Goal: Feedback & Contribution: Submit feedback/report problem

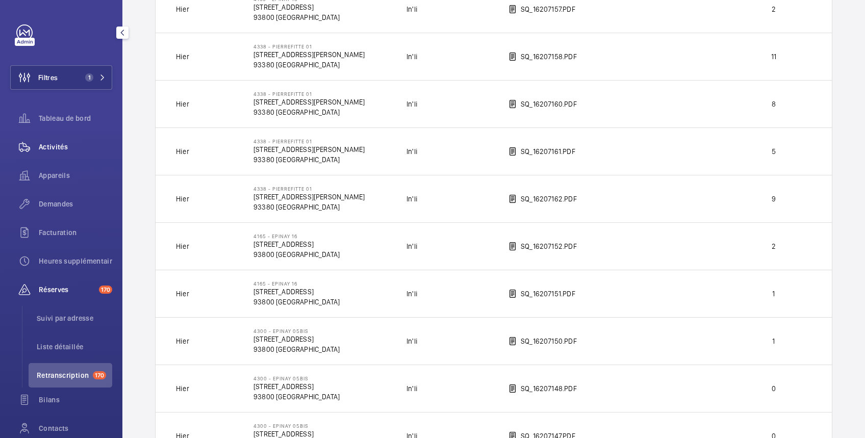
click at [53, 148] on span "Activités" at bounding box center [75, 147] width 73 height 10
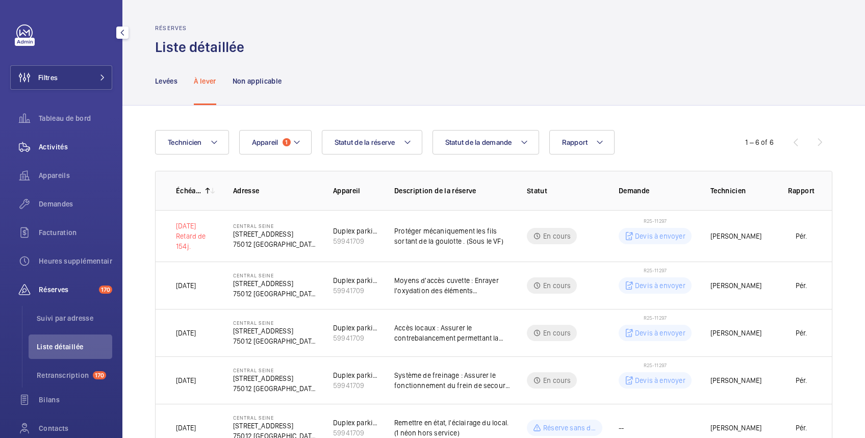
scroll to position [86, 0]
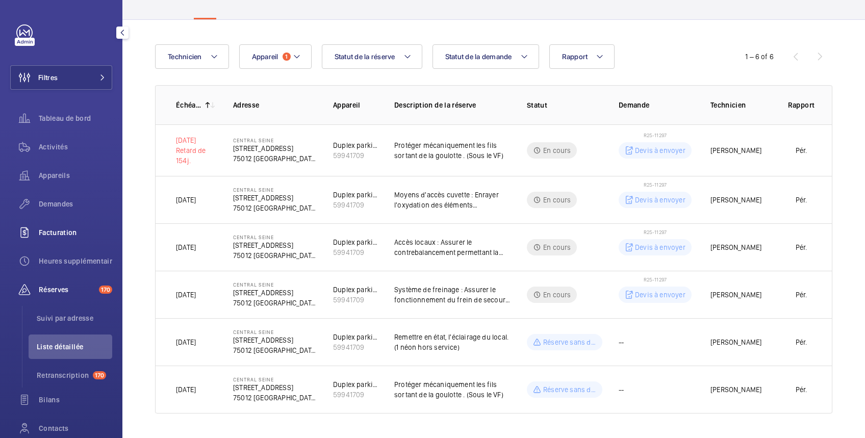
click at [56, 233] on span "Facturation" at bounding box center [75, 233] width 73 height 10
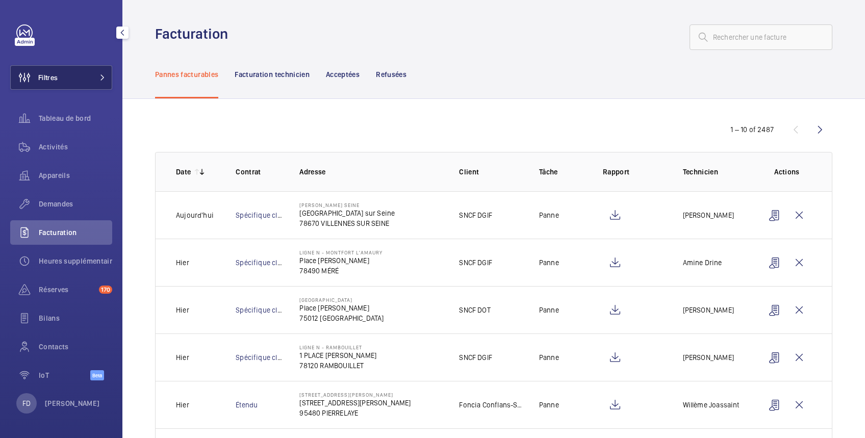
drag, startPoint x: 69, startPoint y: 80, endPoint x: 90, endPoint y: 78, distance: 20.5
click at [69, 80] on button "Filtres" at bounding box center [61, 77] width 102 height 24
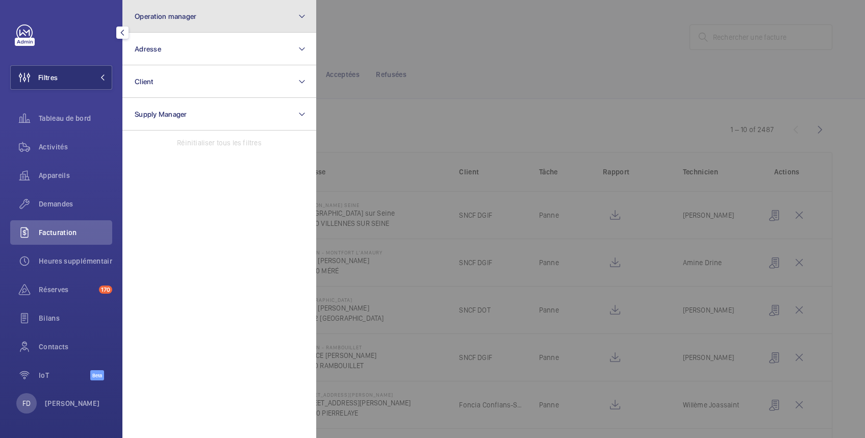
click at [182, 12] on span "Operation manager" at bounding box center [166, 16] width 62 height 8
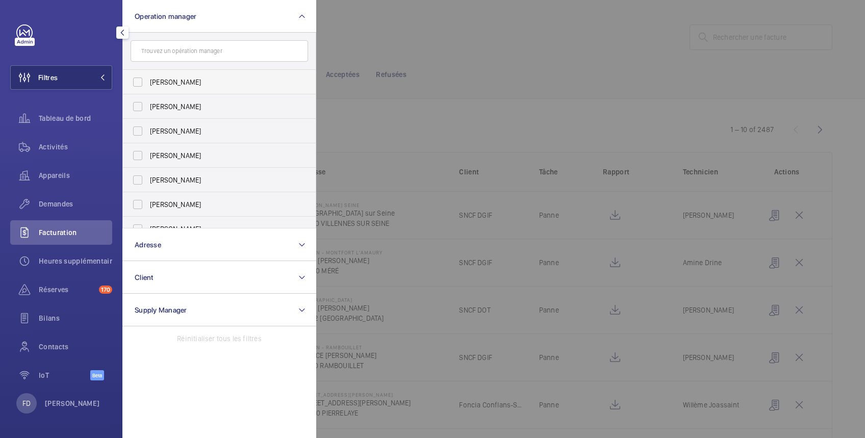
click at [161, 88] on label "[PERSON_NAME]" at bounding box center [212, 82] width 178 height 24
click at [148, 88] on input "[PERSON_NAME]" at bounding box center [138, 82] width 20 height 20
checkbox input "true"
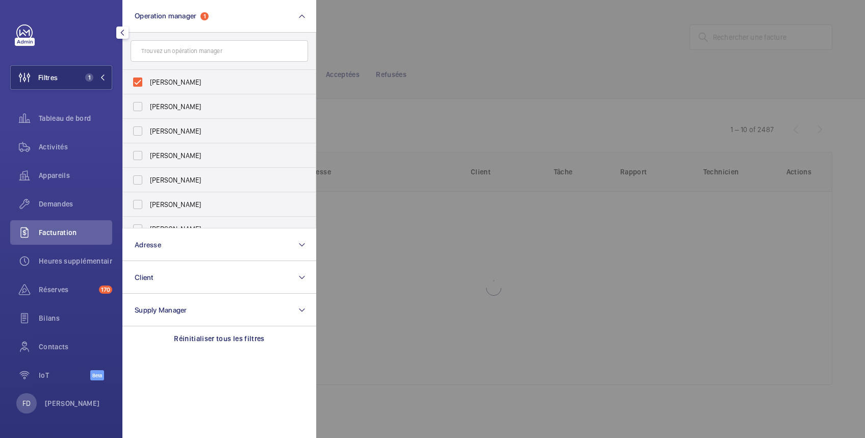
click at [410, 32] on div at bounding box center [748, 219] width 865 height 438
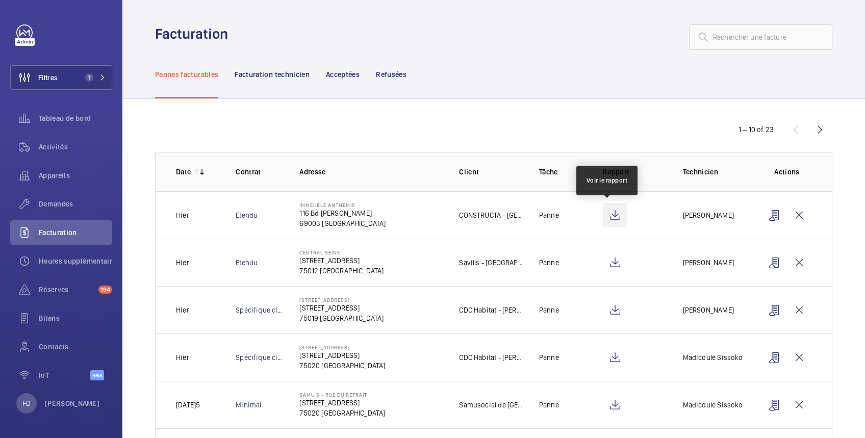
click at [610, 216] on wm-front-icon-button at bounding box center [615, 215] width 24 height 24
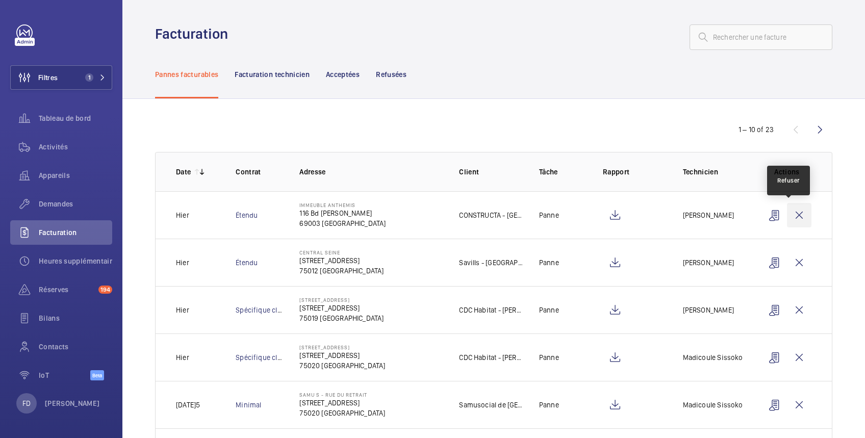
click at [790, 216] on wm-front-icon-button at bounding box center [799, 215] width 24 height 24
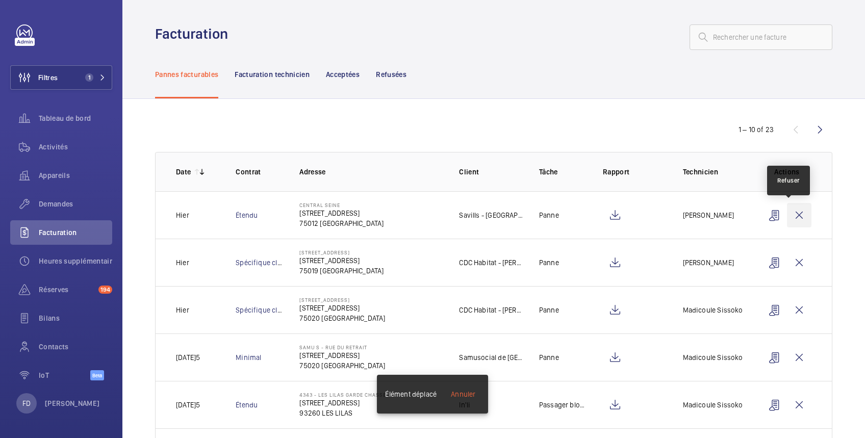
click at [790, 213] on wm-front-icon-button at bounding box center [799, 215] width 24 height 24
click at [790, 212] on wm-front-icon-button at bounding box center [799, 215] width 24 height 24
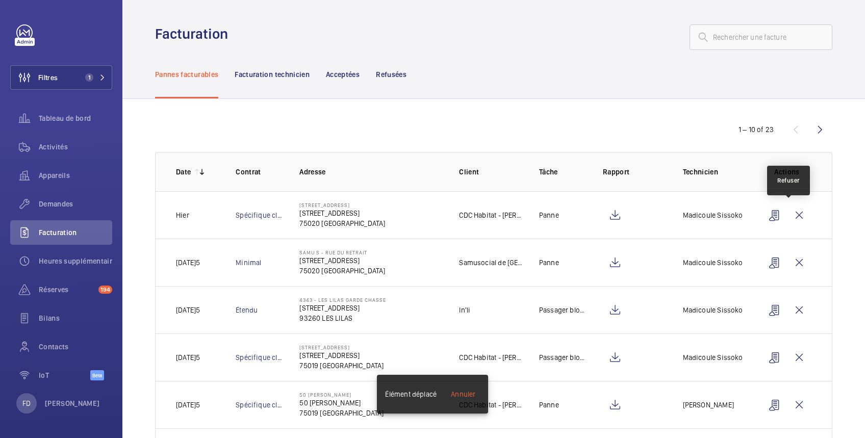
click at [790, 212] on wm-front-icon-button at bounding box center [799, 215] width 24 height 24
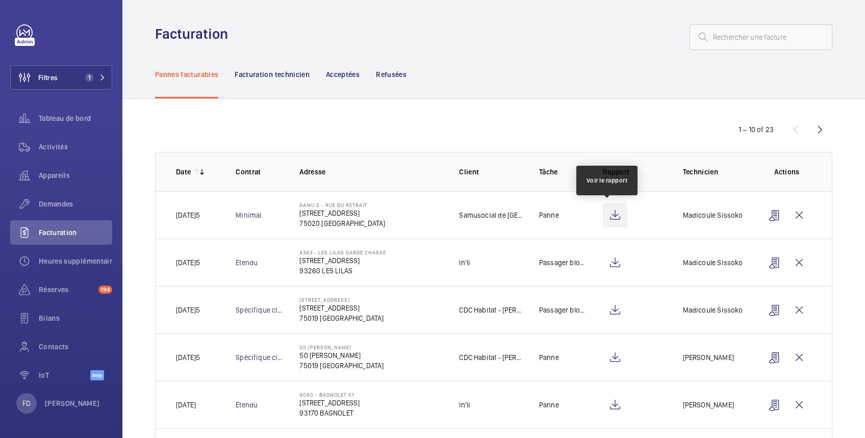
click at [608, 218] on wm-front-icon-button at bounding box center [615, 215] width 24 height 24
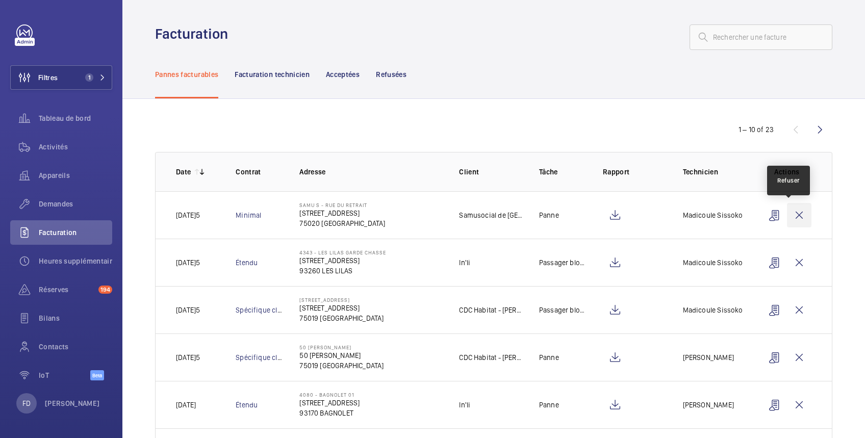
click at [791, 219] on wm-front-icon-button at bounding box center [799, 215] width 24 height 24
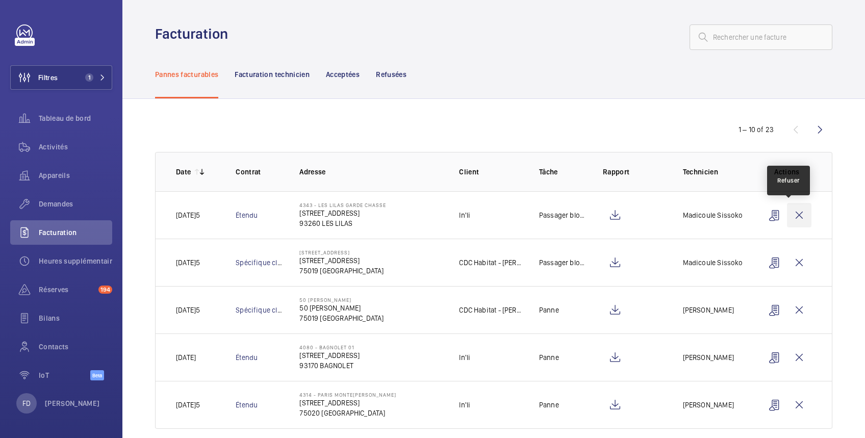
click at [790, 216] on wm-front-icon-button at bounding box center [799, 215] width 24 height 24
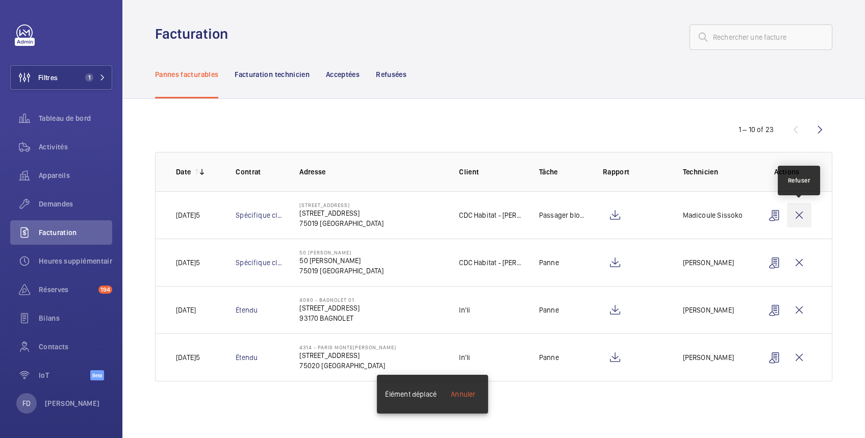
click at [804, 210] on wm-front-icon-button at bounding box center [799, 215] width 24 height 24
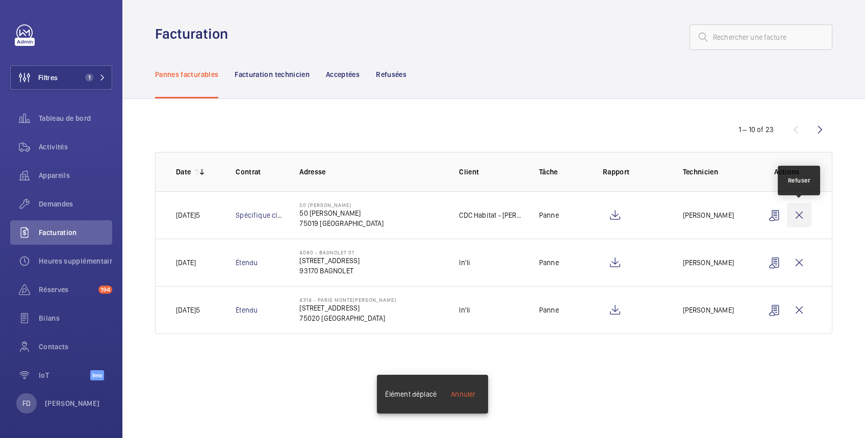
click at [796, 212] on wm-front-icon-button at bounding box center [799, 215] width 24 height 24
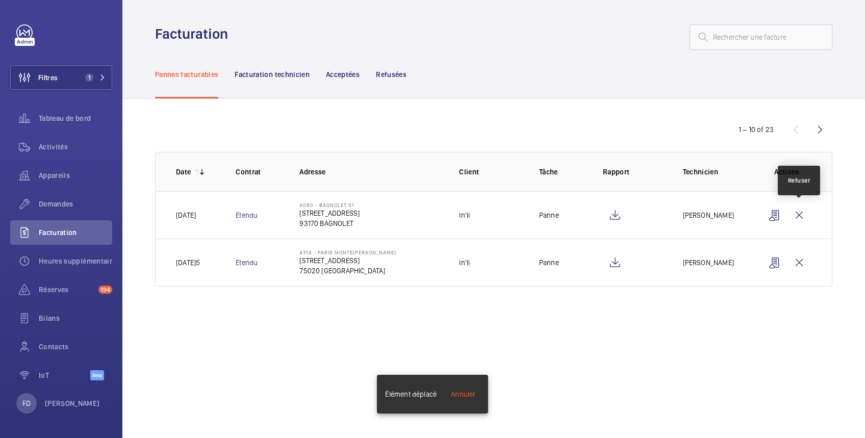
click at [796, 212] on wm-front-icon-button at bounding box center [799, 215] width 24 height 24
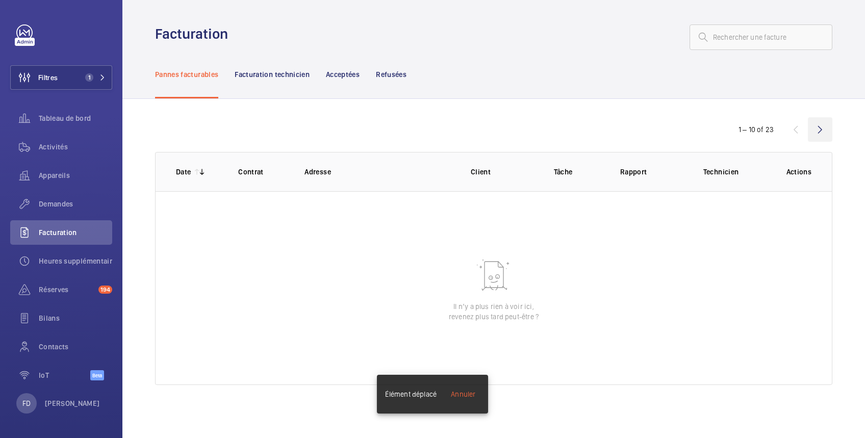
click at [821, 126] on wm-front-icon-button at bounding box center [820, 129] width 24 height 24
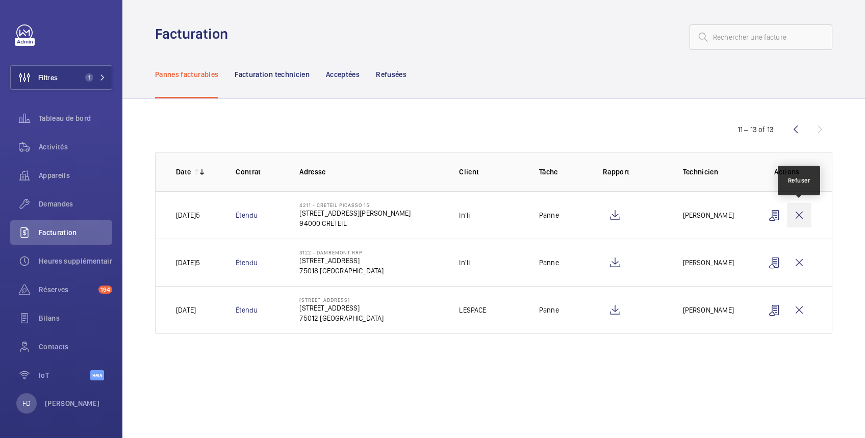
click at [802, 214] on wm-front-icon-button at bounding box center [799, 215] width 24 height 24
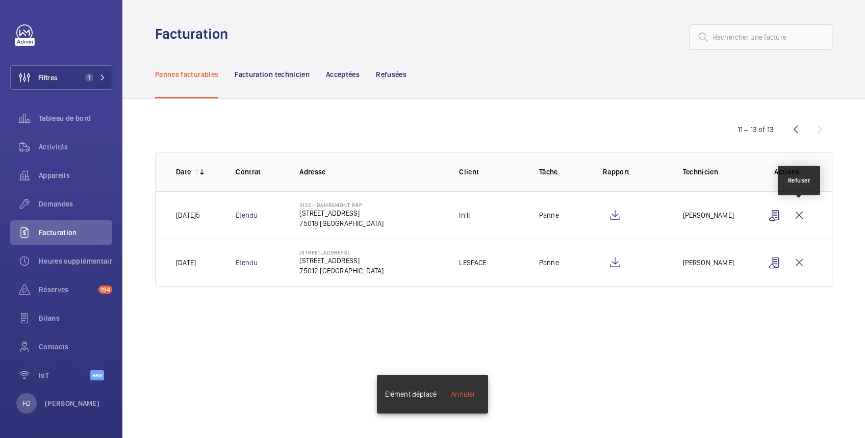
click at [802, 214] on wm-front-icon-button at bounding box center [799, 215] width 24 height 24
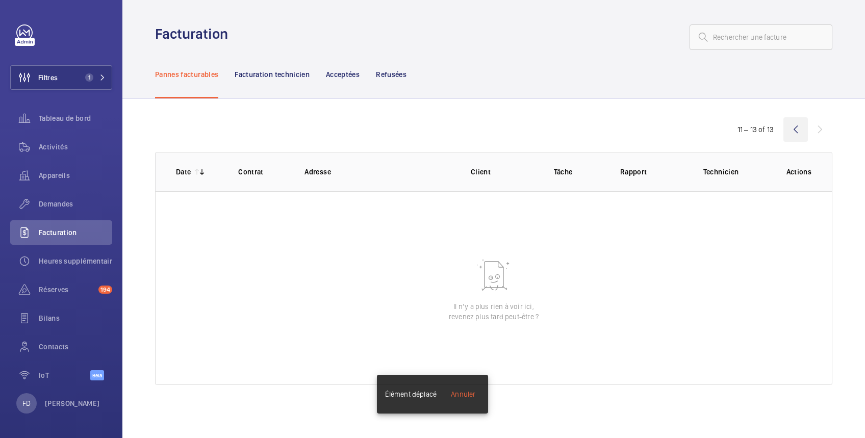
click at [796, 122] on wm-front-icon-button at bounding box center [796, 129] width 24 height 24
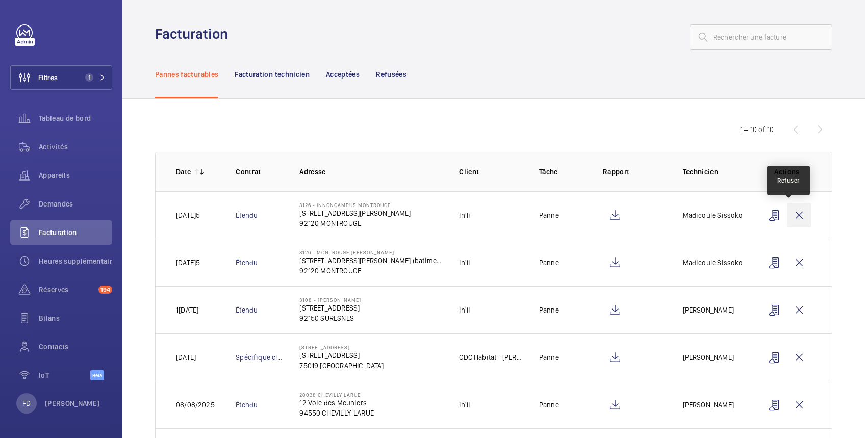
click at [793, 212] on wm-front-icon-button at bounding box center [799, 215] width 24 height 24
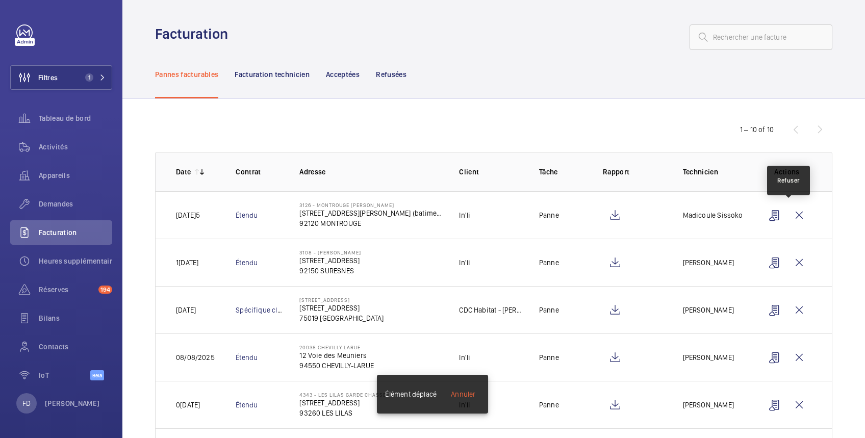
click at [793, 212] on wm-front-icon-button at bounding box center [799, 215] width 24 height 24
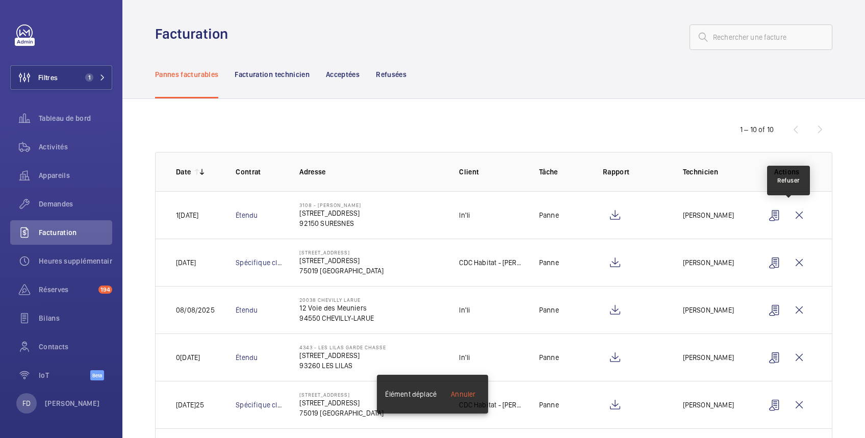
click at [793, 212] on wm-front-icon-button at bounding box center [799, 215] width 24 height 24
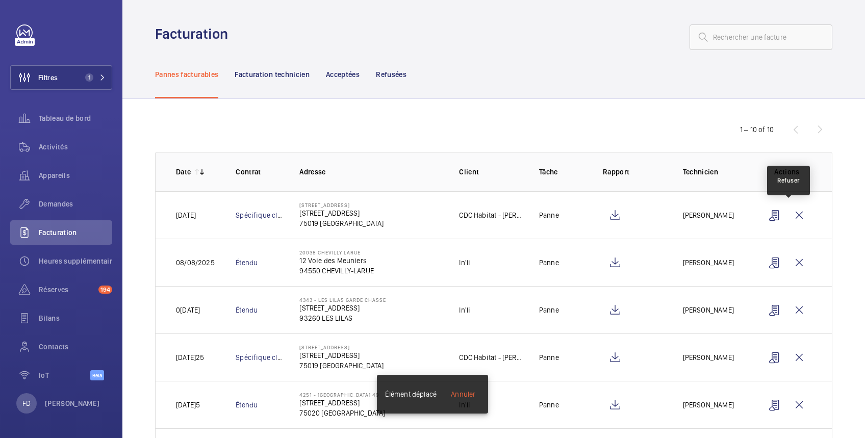
click at [793, 212] on wm-front-icon-button at bounding box center [799, 215] width 24 height 24
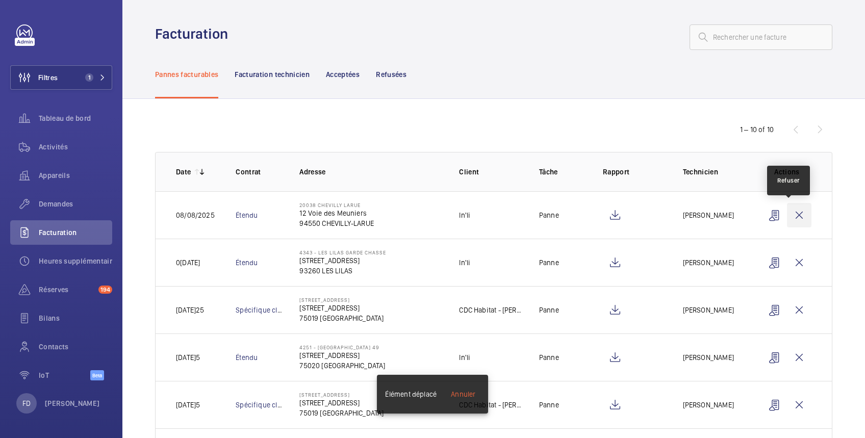
click at [790, 212] on wm-front-icon-button at bounding box center [799, 215] width 24 height 24
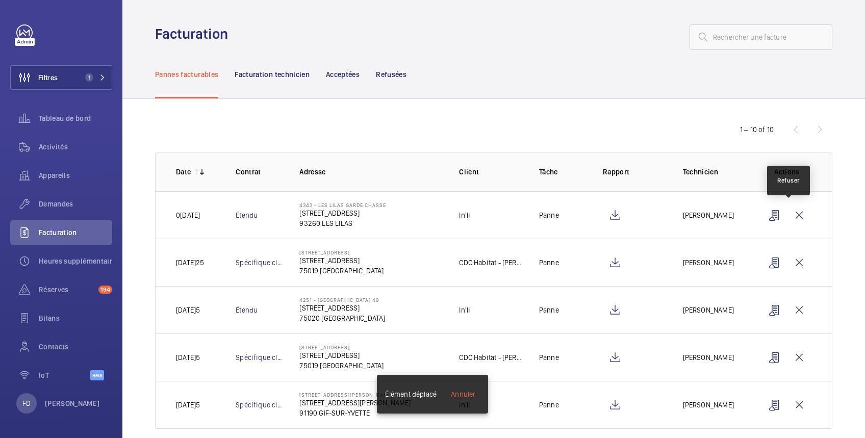
click at [790, 212] on wm-front-icon-button at bounding box center [799, 215] width 24 height 24
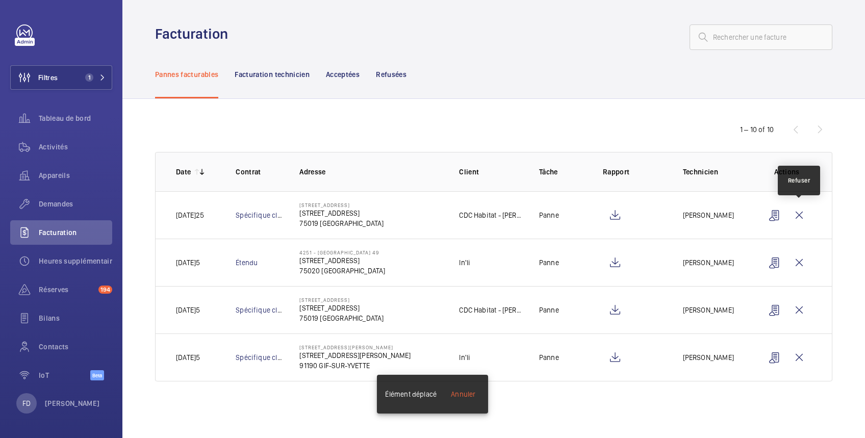
click at [790, 212] on wm-front-icon-button at bounding box center [799, 215] width 24 height 24
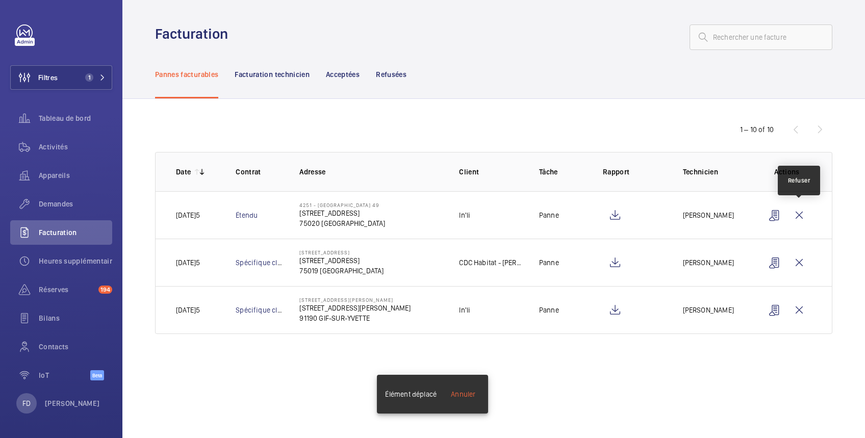
click at [790, 212] on wm-front-icon-button at bounding box center [799, 215] width 24 height 24
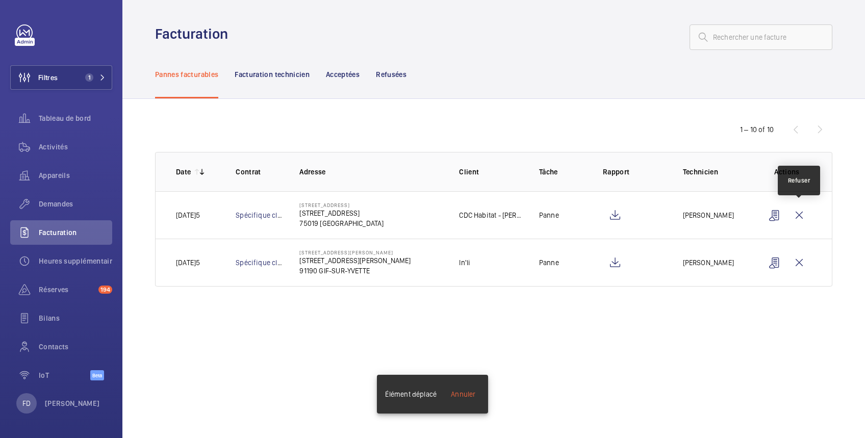
click at [790, 212] on wm-front-icon-button at bounding box center [799, 215] width 24 height 24
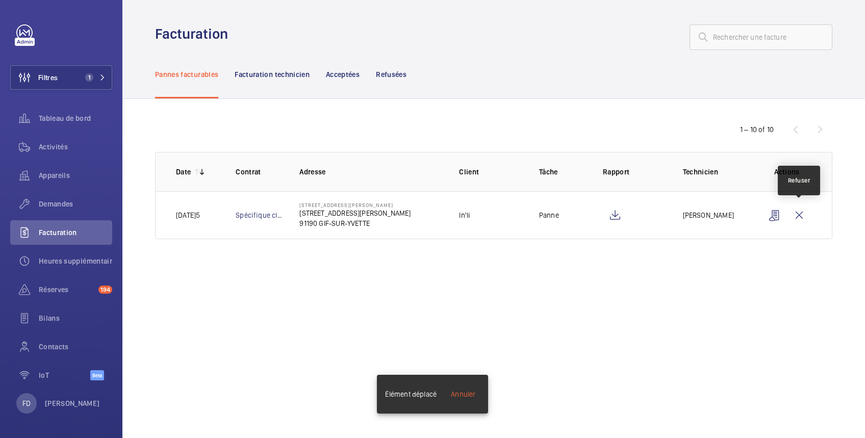
click at [790, 212] on wm-front-icon-button at bounding box center [799, 215] width 24 height 24
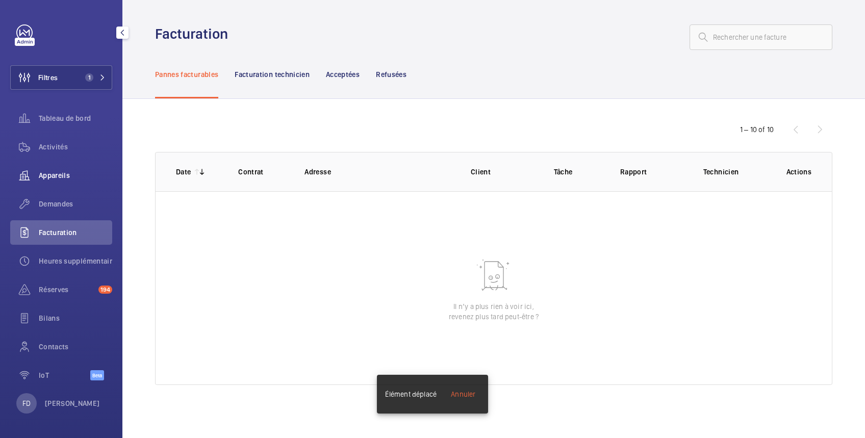
click at [44, 171] on span "Appareils" at bounding box center [75, 175] width 73 height 10
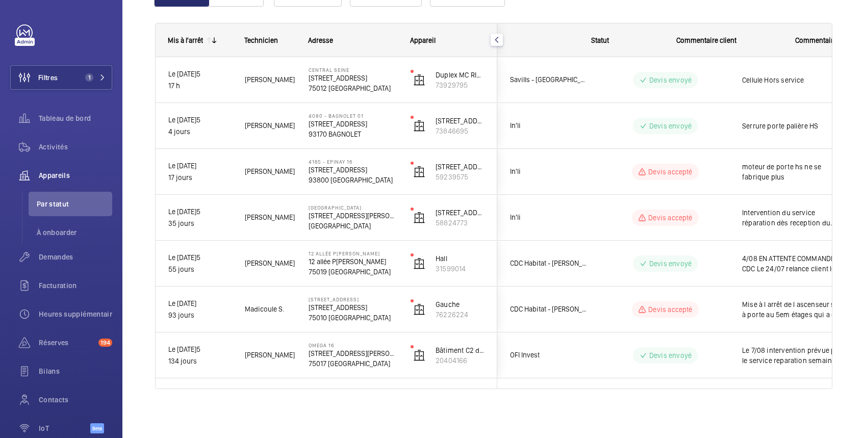
scroll to position [0, 145]
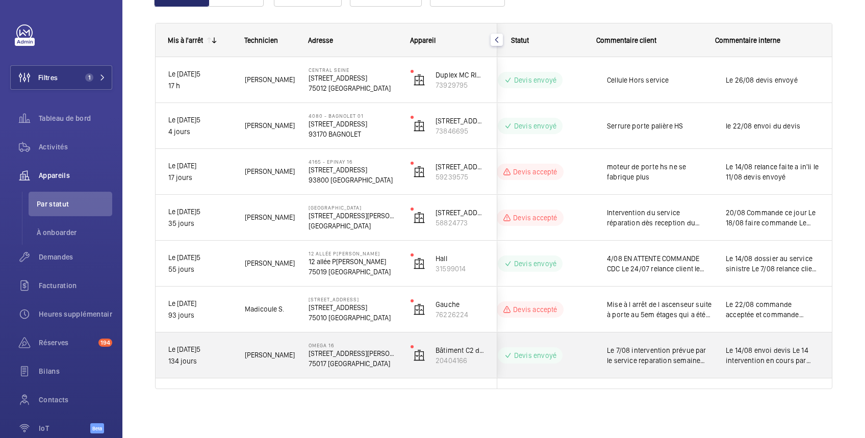
click at [779, 350] on span "Le 14/08 envoi devis Le 14 intervention en cours par Yaya et Amine O Wait and s…" at bounding box center [772, 355] width 93 height 20
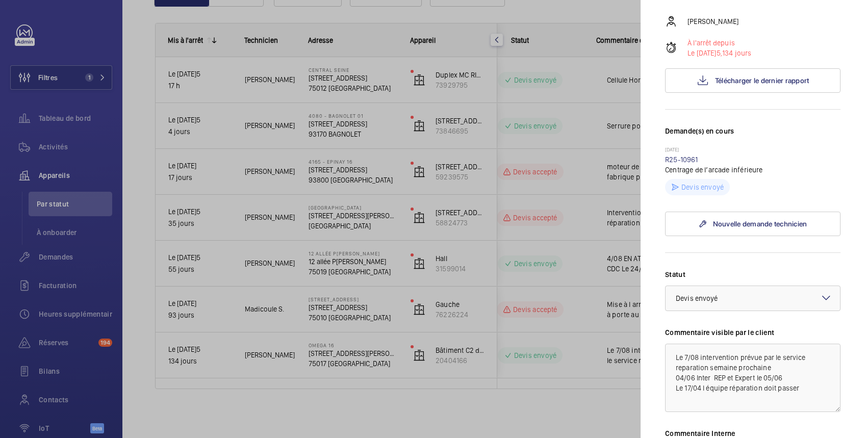
scroll to position [341, 0]
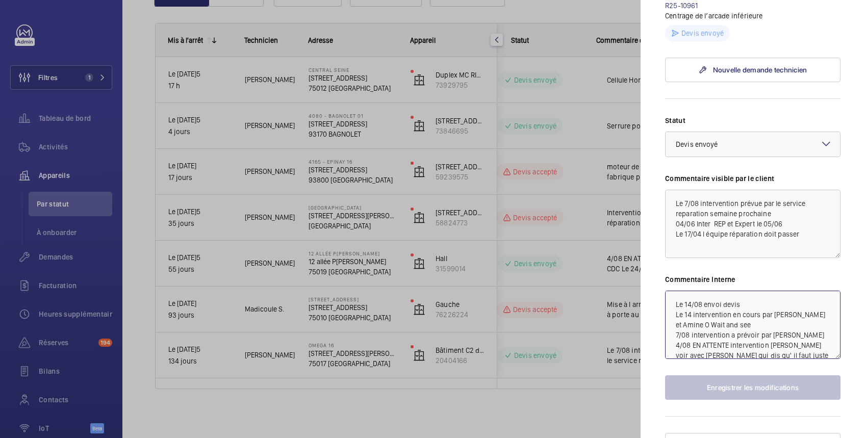
click at [674, 291] on textarea "Le 14/08 envoi devis Le 14 intervention en cours par Yaya et Amine O Wait and s…" at bounding box center [753, 325] width 176 height 68
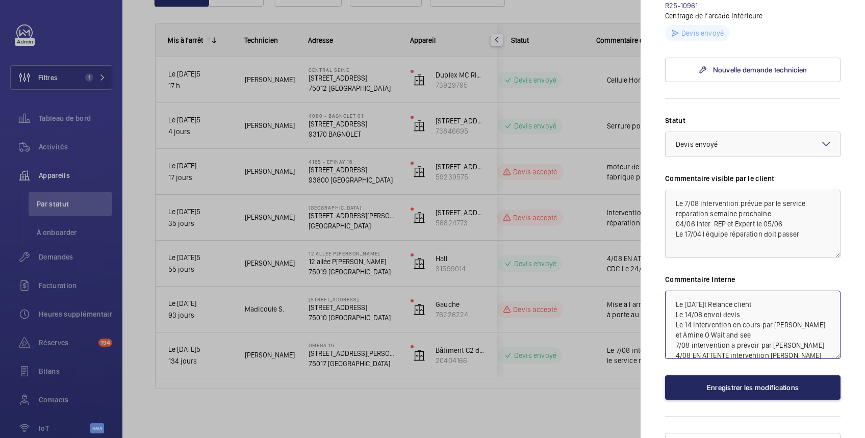
type textarea "Le 27 aout Relance client Le 14/08 envoi devis Le 14 intervention en cours par …"
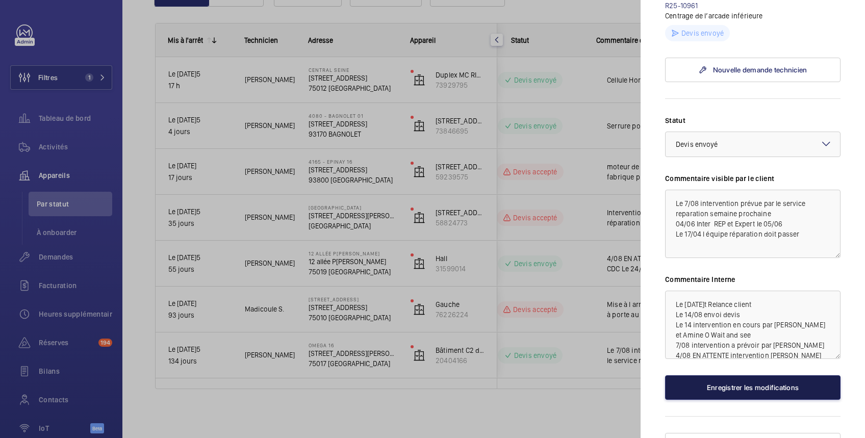
click at [764, 376] on button "Enregistrer les modifications" at bounding box center [753, 388] width 176 height 24
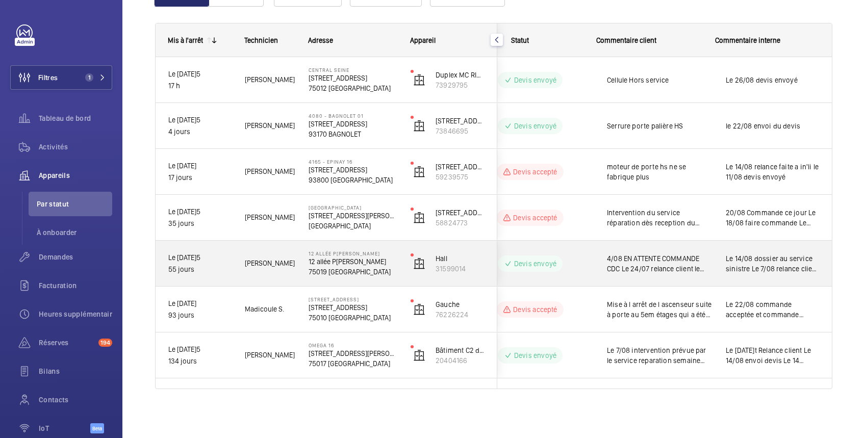
click at [774, 261] on span "Le 14/08 dossier au service sinistre Le 7/08 relance client Le 24/07 relance cl…" at bounding box center [772, 264] width 93 height 20
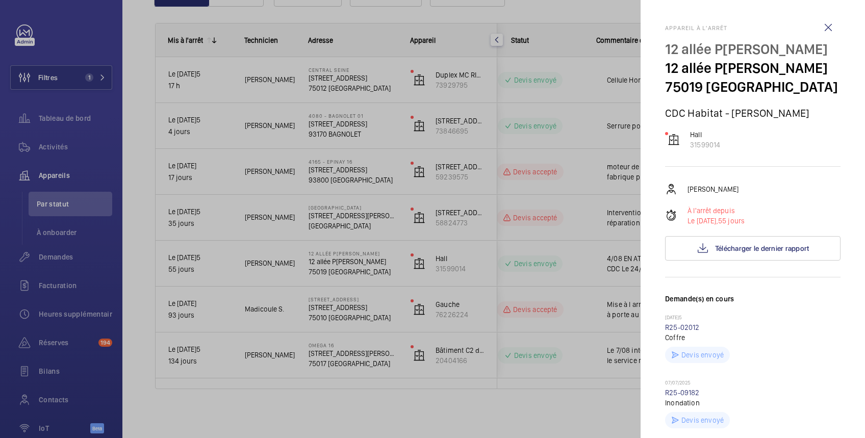
scroll to position [181, 0]
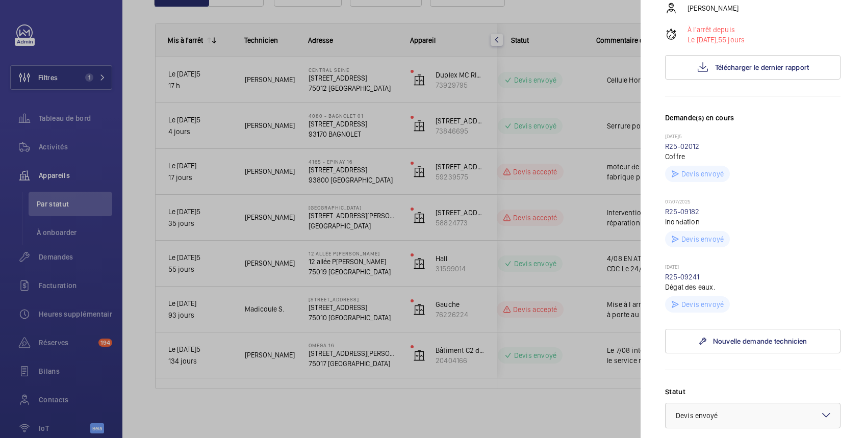
drag, startPoint x: 306, startPoint y: 261, endPoint x: 344, endPoint y: 261, distance: 38.3
click at [344, 261] on div at bounding box center [432, 219] width 865 height 438
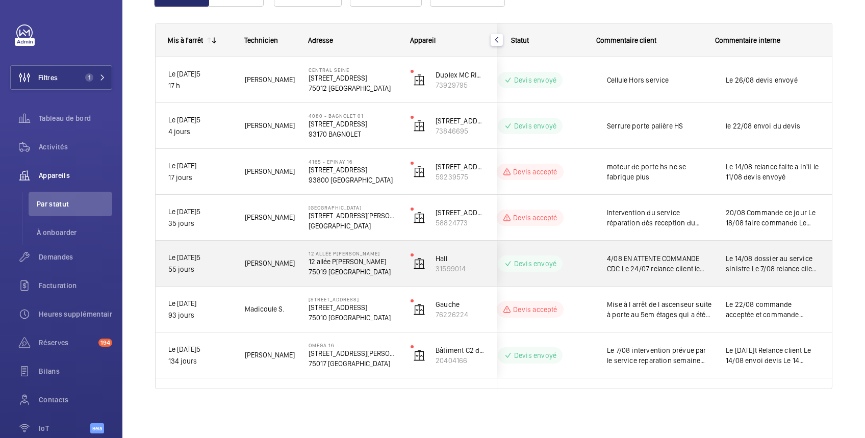
click at [344, 261] on p "12 allée Pern[PERSON_NAME]" at bounding box center [353, 262] width 89 height 10
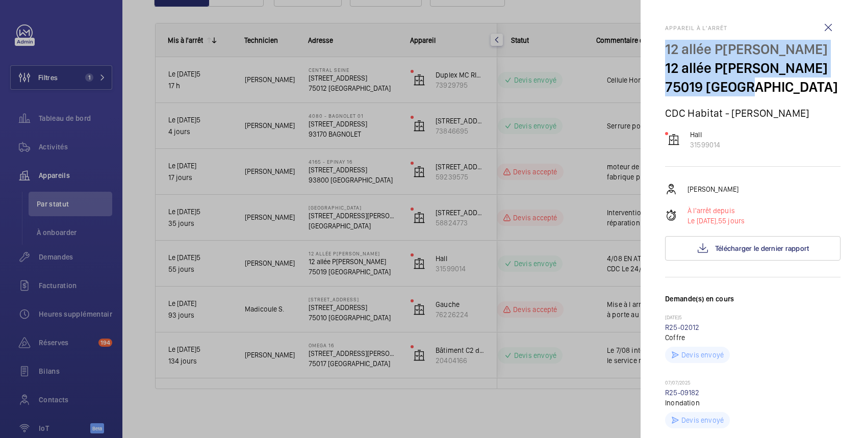
drag, startPoint x: 668, startPoint y: 48, endPoint x: 755, endPoint y: 121, distance: 113.3
click at [755, 96] on div "12 allée Pernette de Guillet 12 allée Pernette de Guillet 75019 PARIS" at bounding box center [753, 68] width 176 height 57
copy div "12 allée Pernette de Guillet 12 allée Pernette de Guillet 75019 PARIS"
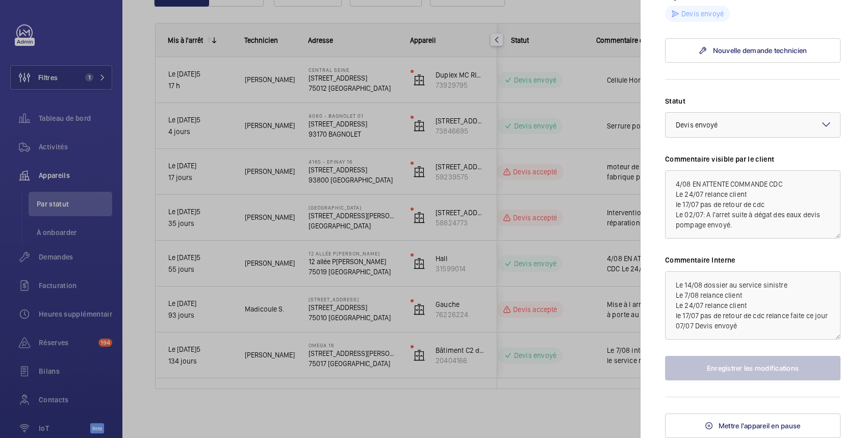
scroll to position [509, 0]
click at [676, 281] on textarea "Le 14/08 dossier au service sinistre Le 7/08 relance client Le 24/07 relance cl…" at bounding box center [753, 305] width 176 height 68
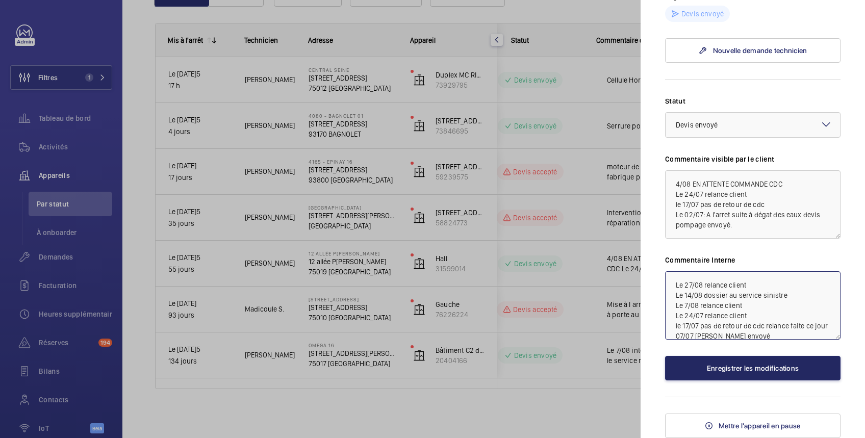
type textarea "Le 27/08 relance client Le 14/08 dossier au service sinistre Le 7/08 relance cl…"
click at [763, 365] on button "Enregistrer les modifications" at bounding box center [753, 368] width 176 height 24
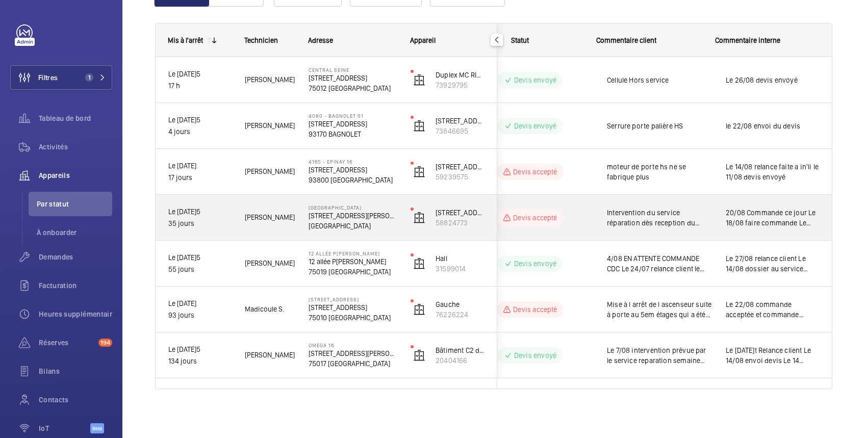
click at [762, 216] on span "20/08 Commande ce jour Le 18/08 faire commande Le 14/08 bon de commande reçu Al…" at bounding box center [772, 218] width 93 height 20
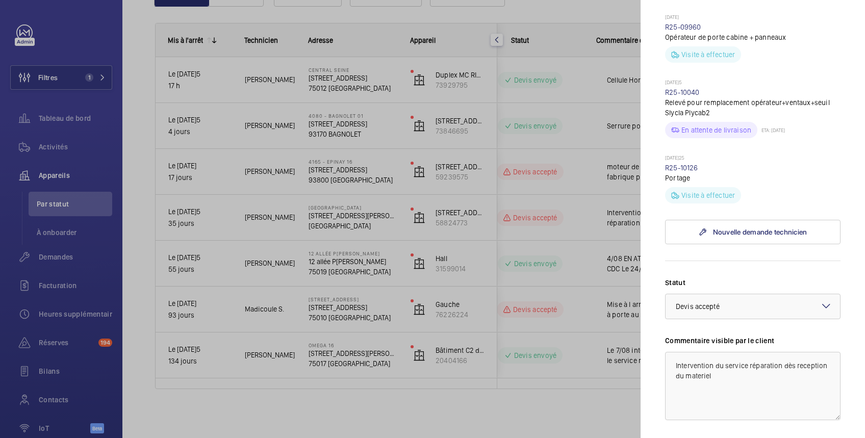
scroll to position [384, 0]
click at [684, 90] on link "R25-10040" at bounding box center [682, 93] width 35 height 8
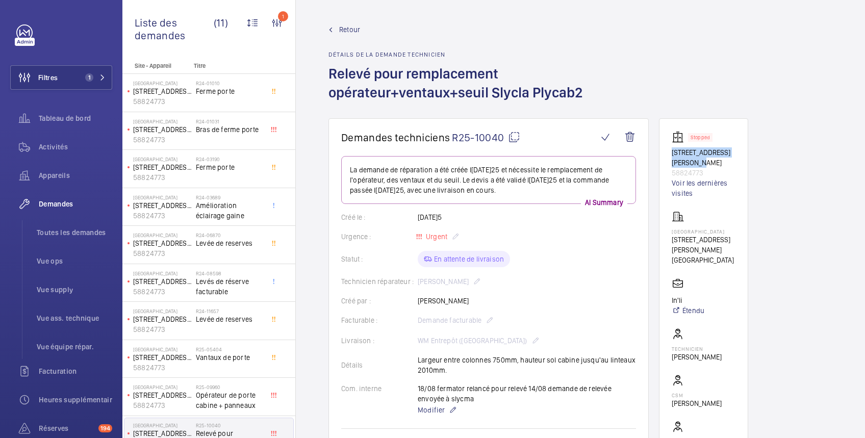
drag, startPoint x: 672, startPoint y: 150, endPoint x: 693, endPoint y: 159, distance: 23.3
click at [693, 159] on p "12 Rue Camille Saint Sens" at bounding box center [704, 157] width 64 height 20
copy p "12 Rue Camille Saint Sens"
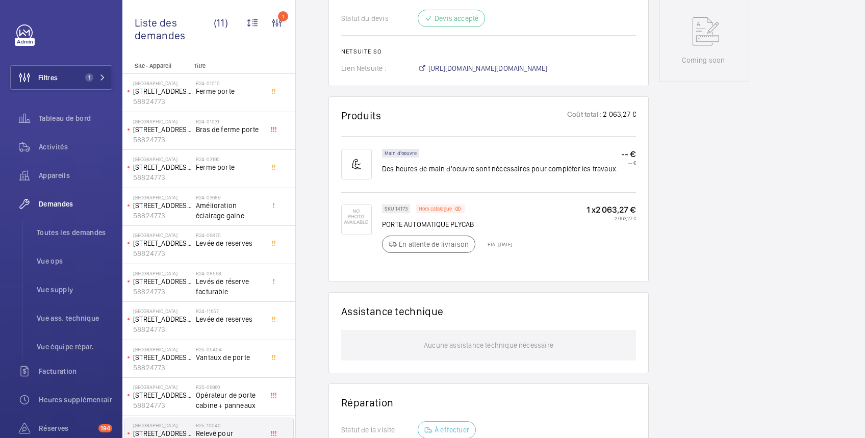
scroll to position [363, 0]
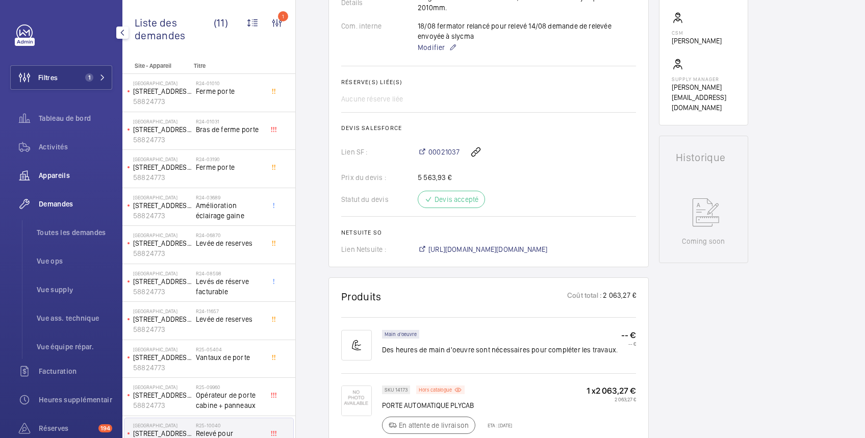
click at [64, 172] on span "Appareils" at bounding box center [75, 175] width 73 height 10
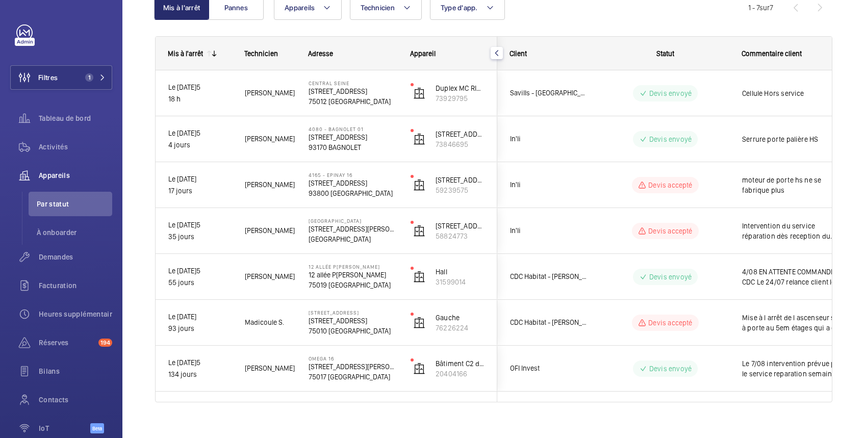
scroll to position [131, 0]
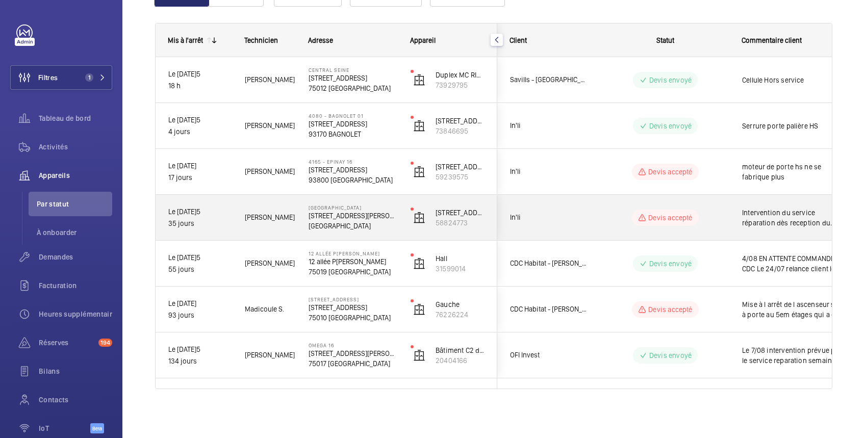
click at [780, 211] on span "Intervention du service réparation dès reception du materiel" at bounding box center [795, 218] width 106 height 20
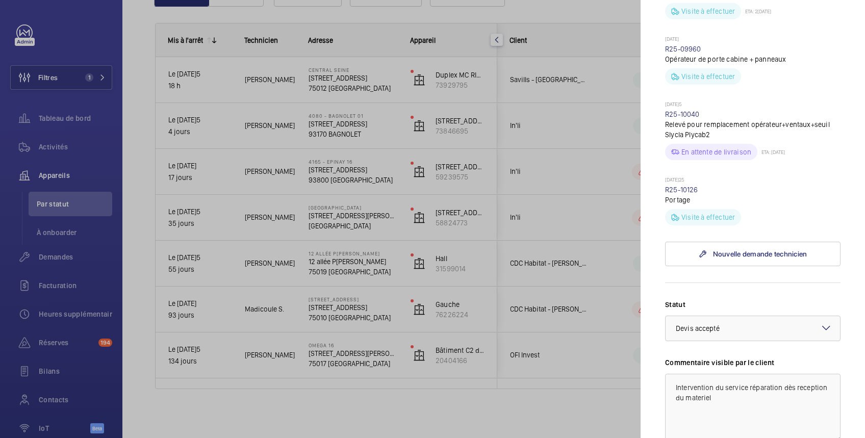
scroll to position [566, 0]
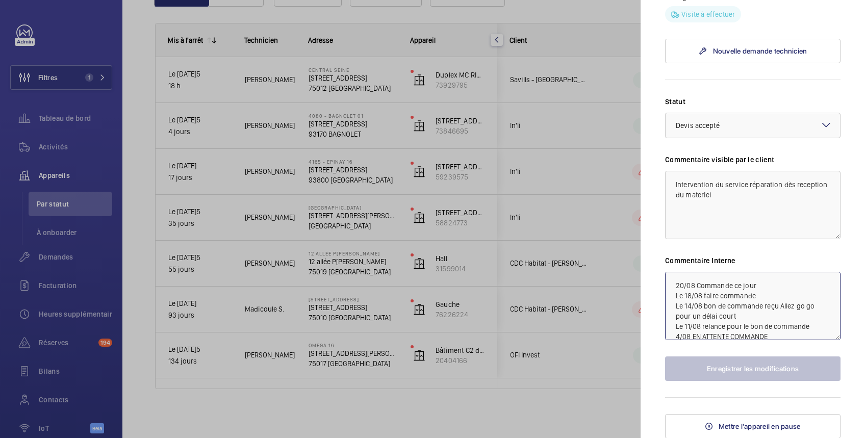
drag, startPoint x: 676, startPoint y: 286, endPoint x: 682, endPoint y: 282, distance: 7.8
click at [676, 286] on textarea "20/08 Commande ce jour Le 18/08 faire commande Le 14/08 bon de commande reçu Al…" at bounding box center [753, 306] width 176 height 68
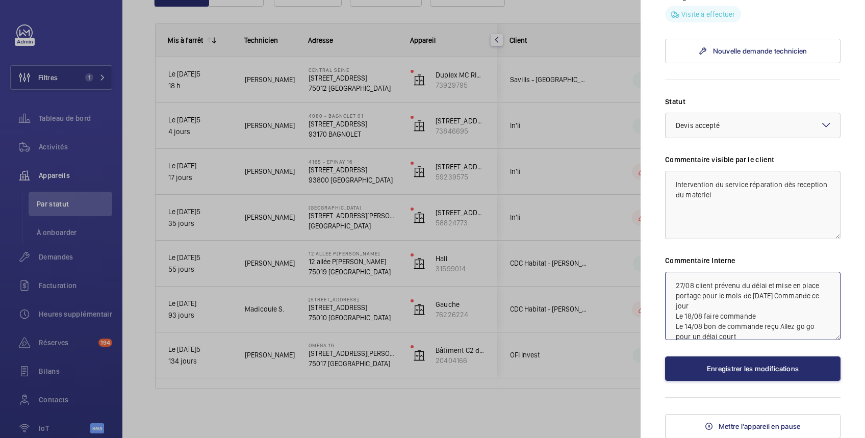
click at [777, 285] on textarea "27/08 client prévenu du délai et mise en place portage pour le mois de septembr…" at bounding box center [753, 306] width 176 height 68
type textarea "27/08 client prévenu du délai et envois devis pour mise en place portage pour l…"
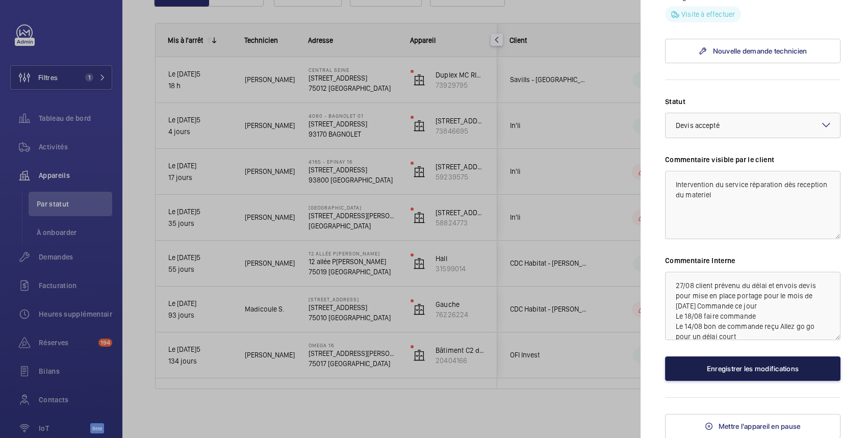
click at [771, 371] on button "Enregistrer les modifications" at bounding box center [753, 369] width 176 height 24
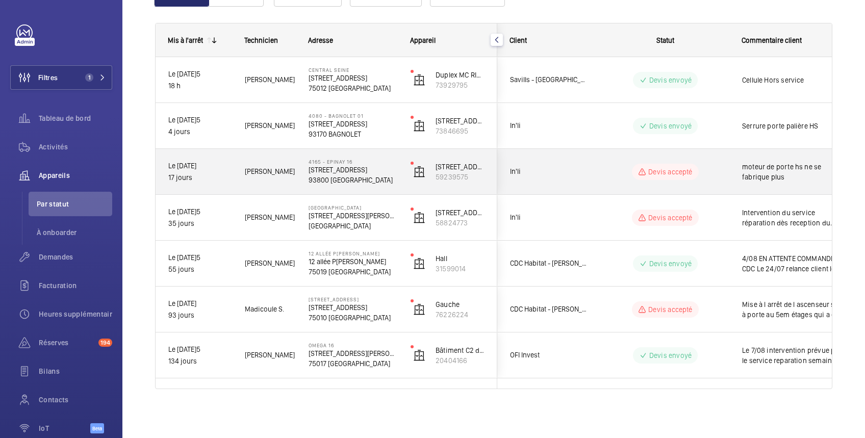
click at [757, 164] on span "moteur de porte hs ne se fabrique plus" at bounding box center [795, 172] width 106 height 20
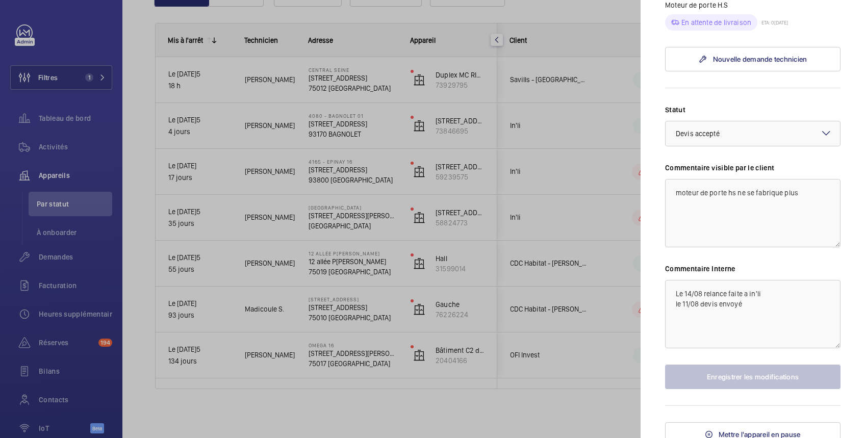
scroll to position [490, 0]
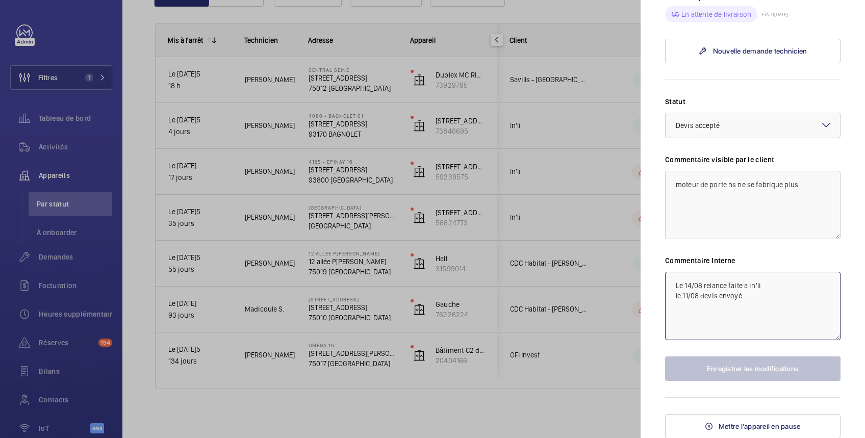
click at [674, 284] on textarea "Le 14/08 relance faite a in'li le 11/08 devis envoyé" at bounding box center [753, 306] width 176 height 68
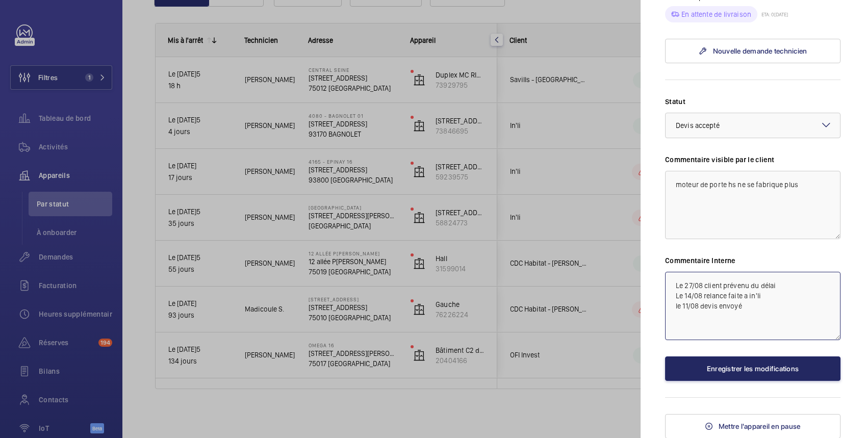
type textarea "Le 27/08 client prévenu du délai Le 14/08 relance faite a in'li le 11/08 devis …"
click at [769, 369] on button "Enregistrer les modifications" at bounding box center [753, 369] width 176 height 24
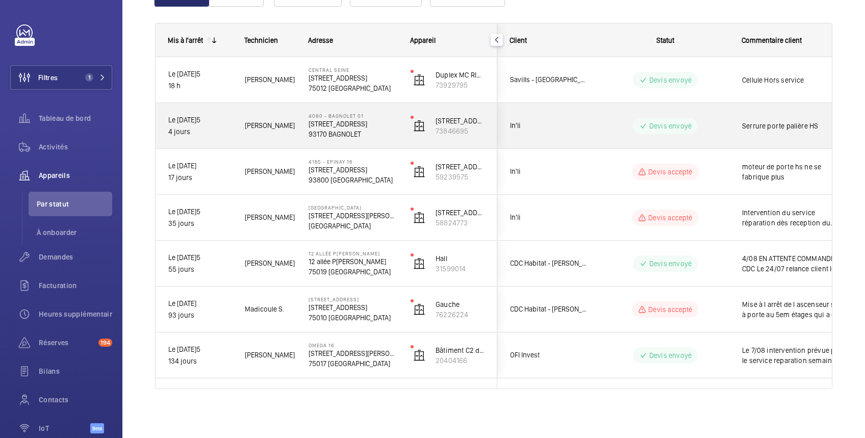
click at [782, 114] on div "Serrure porte palière HS" at bounding box center [795, 125] width 106 height 23
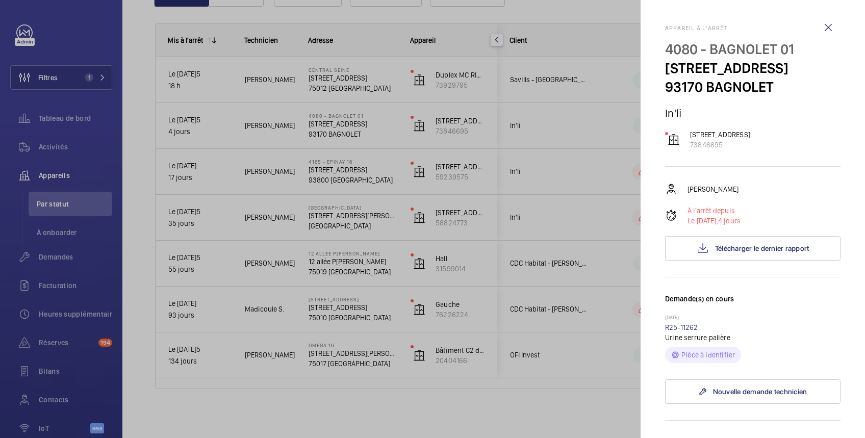
scroll to position [181, 0]
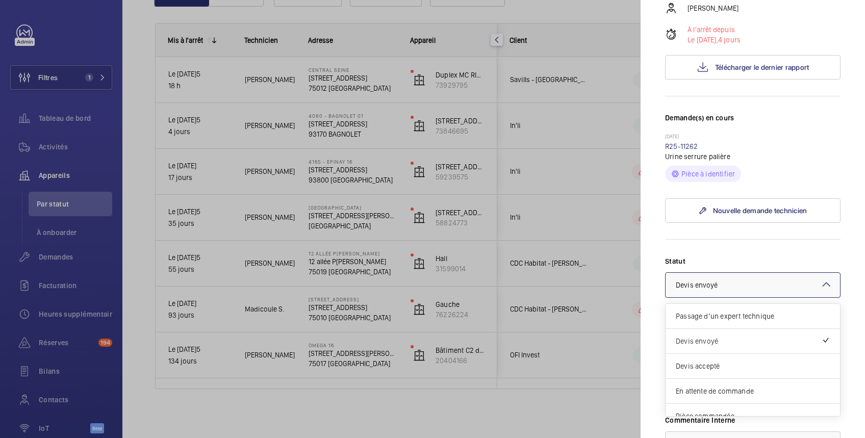
click at [743, 297] on div at bounding box center [753, 285] width 175 height 24
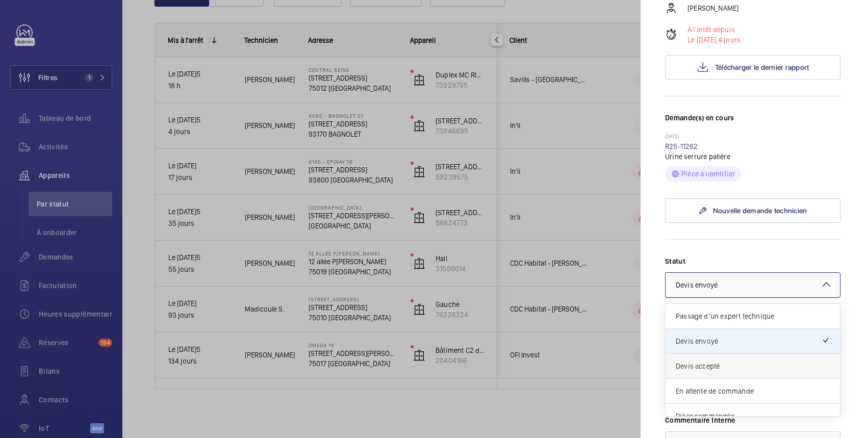
click at [734, 371] on span "Devis accepté" at bounding box center [753, 366] width 154 height 10
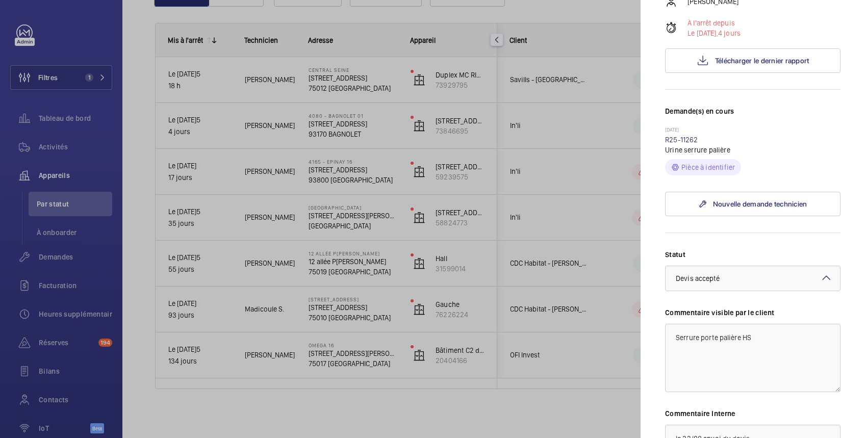
scroll to position [179, 0]
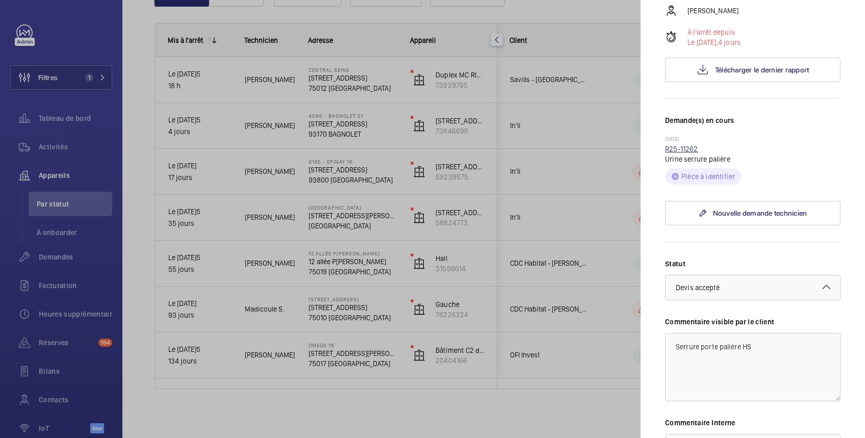
click at [679, 153] on link "R25-11262" at bounding box center [681, 149] width 33 height 8
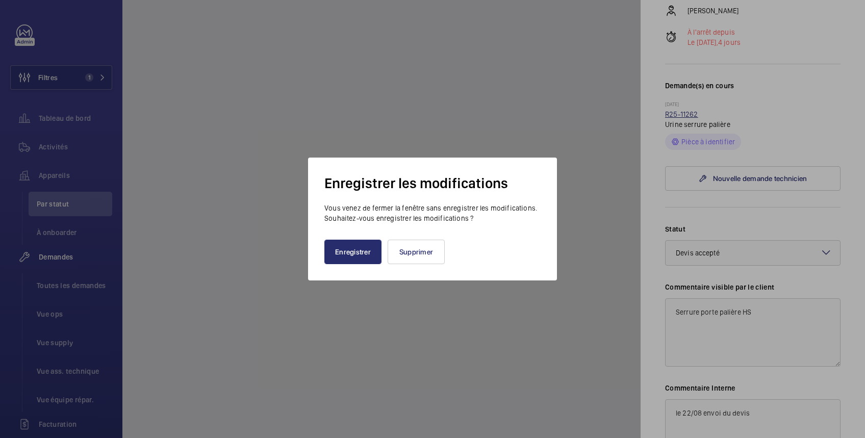
scroll to position [179, 0]
click at [363, 257] on button "Enregistrer" at bounding box center [353, 252] width 57 height 24
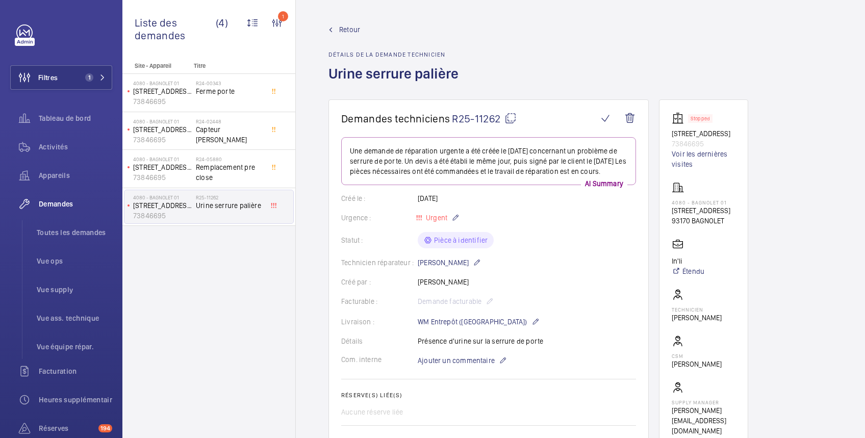
click at [348, 24] on span "Retour" at bounding box center [349, 29] width 21 height 10
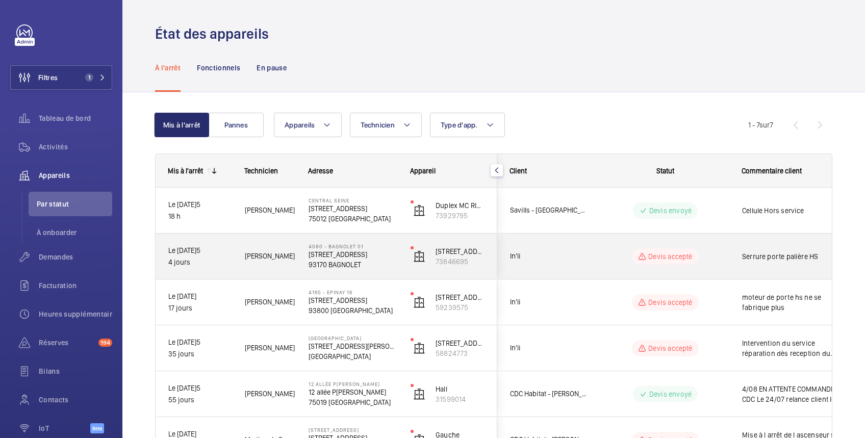
click at [806, 257] on span "Serrure porte palière HS" at bounding box center [795, 257] width 106 height 10
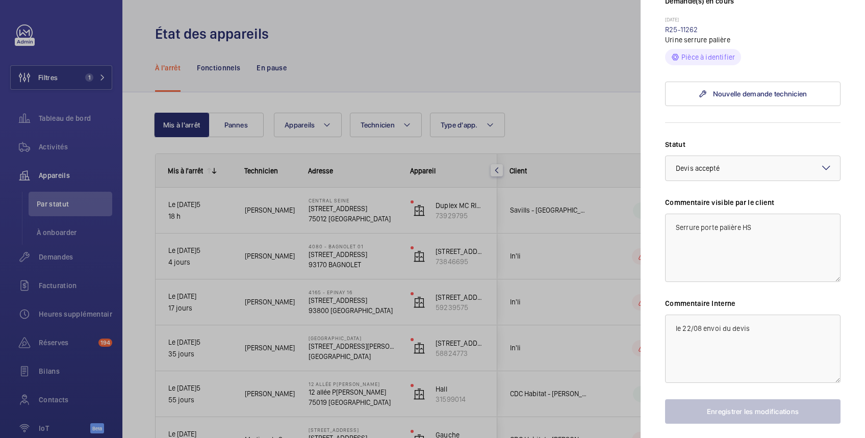
scroll to position [360, 0]
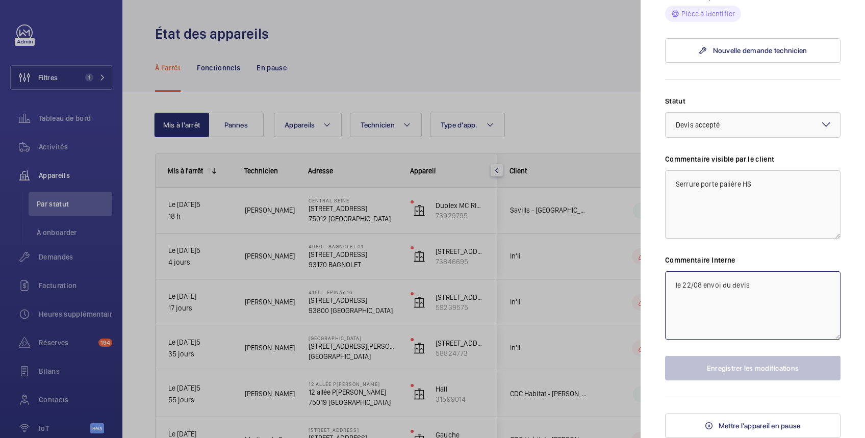
click at [678, 284] on textarea "le 22/08 envoi du devis" at bounding box center [753, 305] width 176 height 68
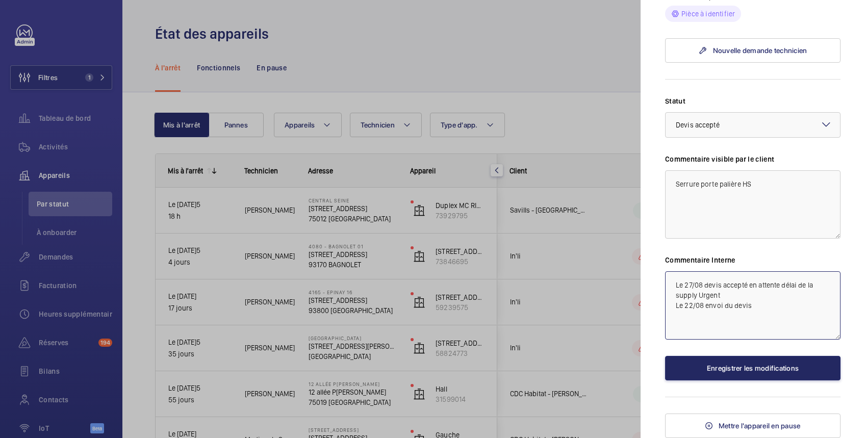
type textarea "Le 27/08 devis accepté en attente délai de la supply Urgent Le 22/08 envoi du d…"
click at [741, 369] on button "Enregistrer les modifications" at bounding box center [753, 368] width 176 height 24
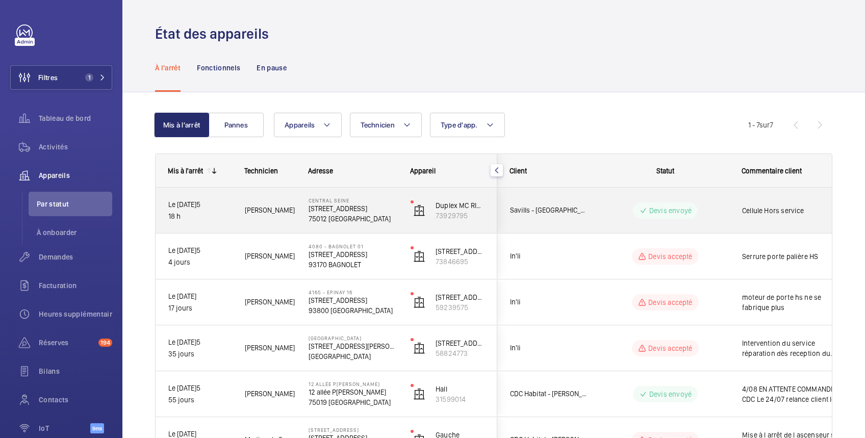
click at [805, 215] on span "Cellule Hors service" at bounding box center [795, 211] width 106 height 10
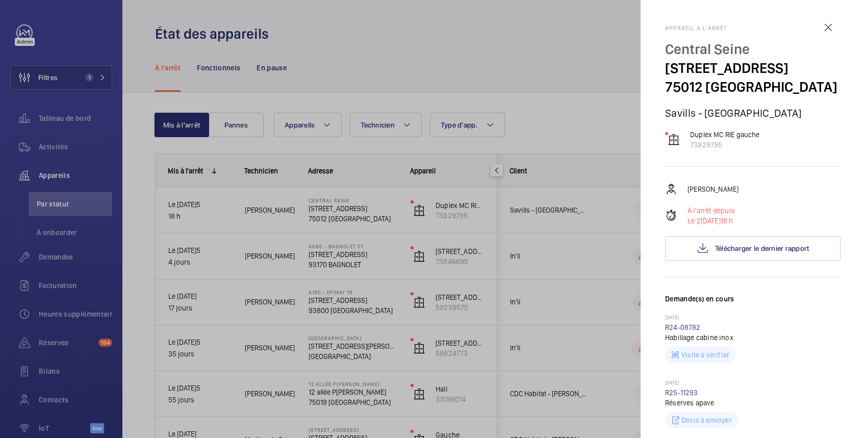
click at [367, 29] on div at bounding box center [432, 219] width 865 height 438
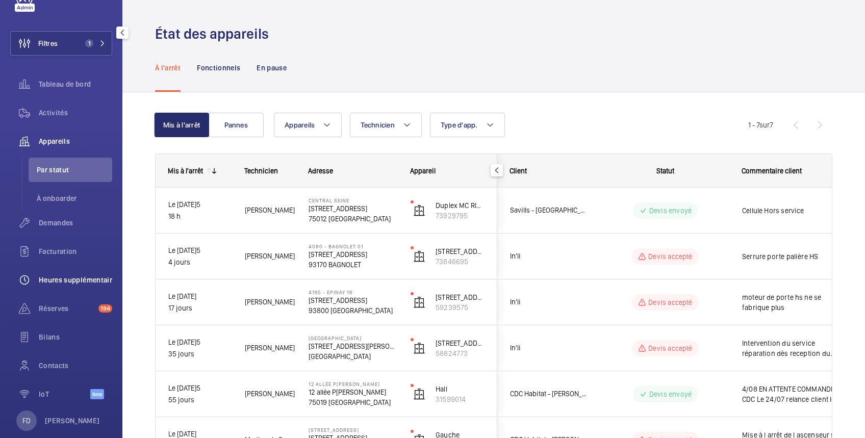
scroll to position [52, 0]
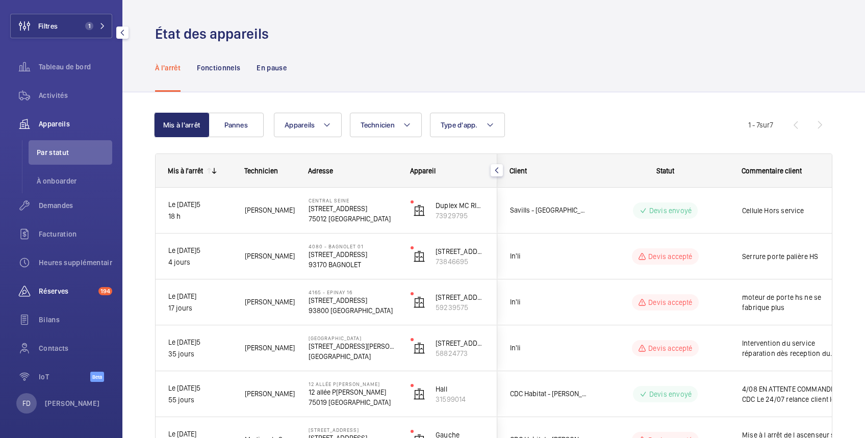
click at [73, 288] on span "Réserves" at bounding box center [67, 291] width 56 height 10
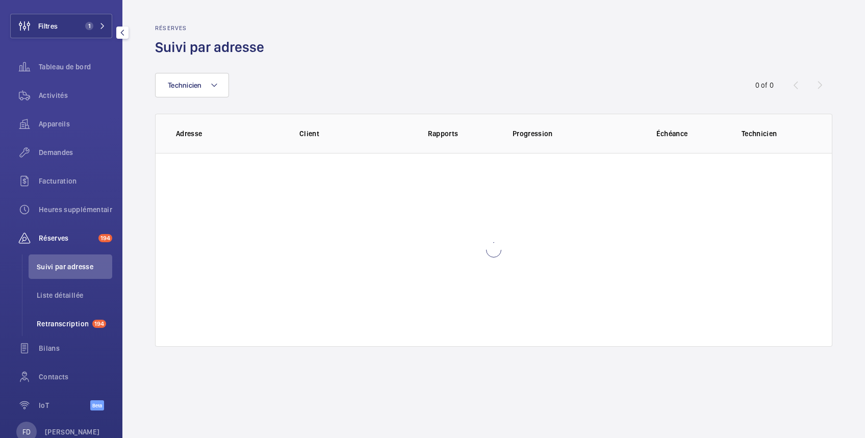
click at [71, 322] on span "Retranscription" at bounding box center [63, 324] width 52 height 10
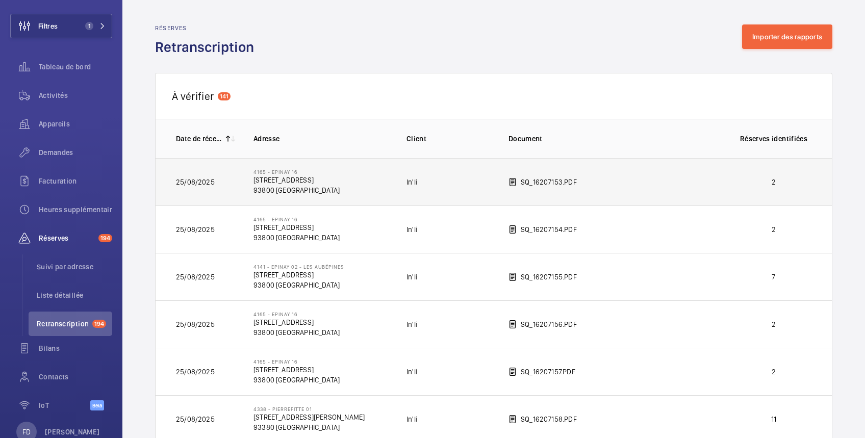
click at [766, 182] on p "2" at bounding box center [774, 182] width 76 height 10
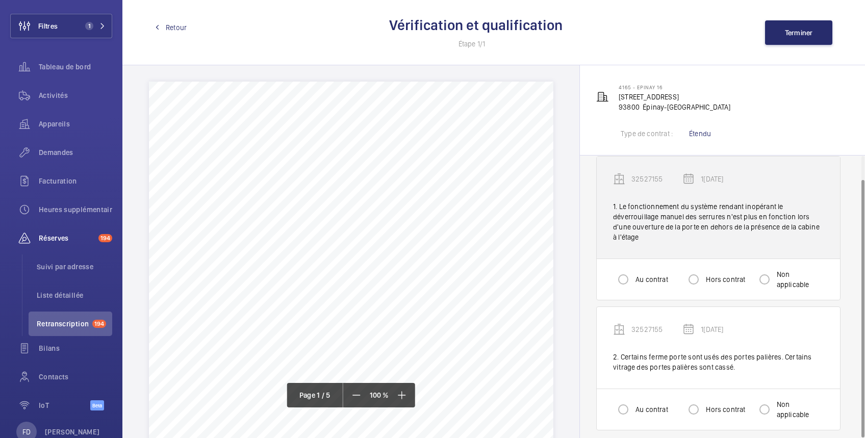
scroll to position [24, 0]
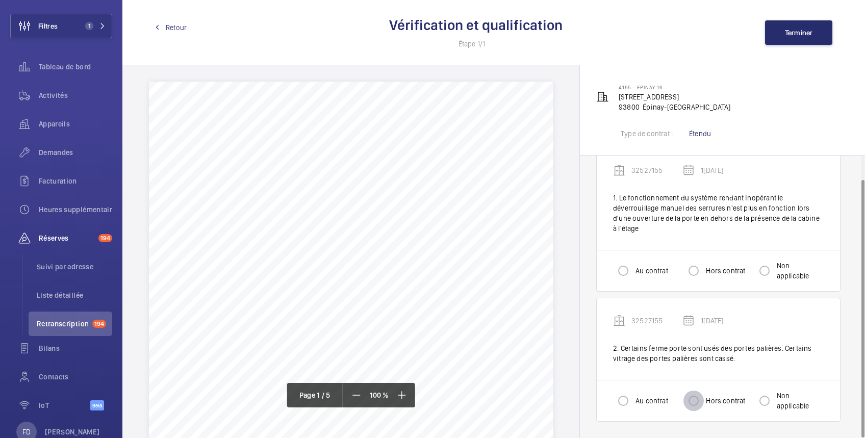
click at [696, 397] on input "Hors contrat" at bounding box center [694, 401] width 20 height 20
radio input "true"
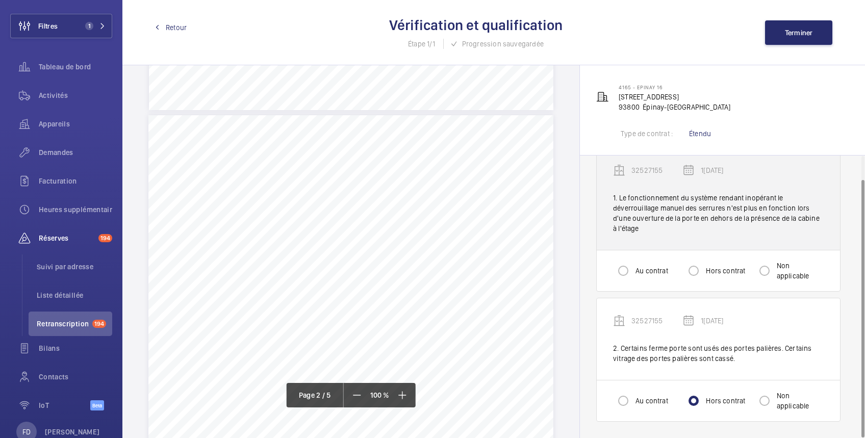
click at [629, 223] on div "1. Le fonctionnement du système rendant inopérant le déverrouillage manuel des …" at bounding box center [718, 213] width 211 height 41
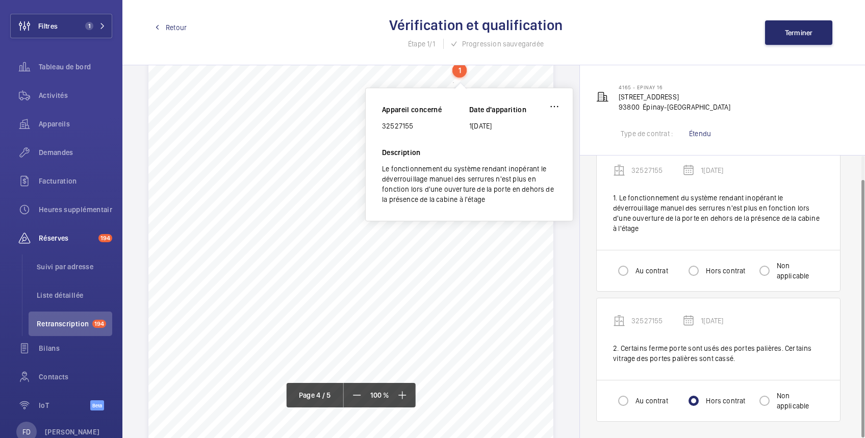
scroll to position [1745, 0]
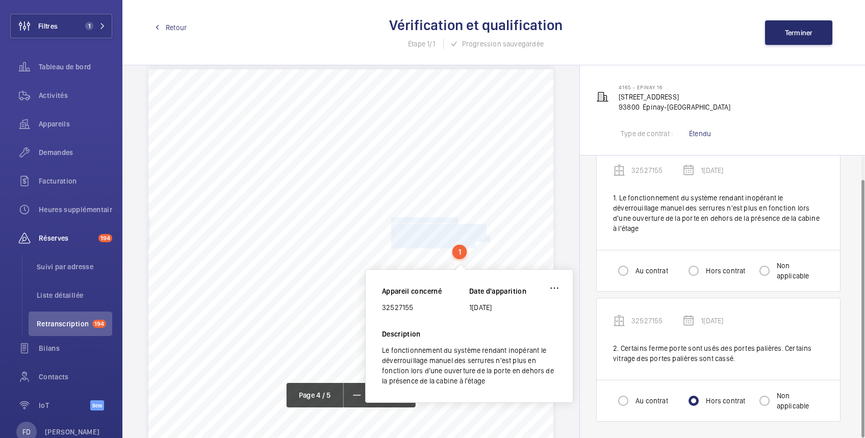
drag, startPoint x: 390, startPoint y: 220, endPoint x: 474, endPoint y: 248, distance: 88.7
click at [474, 248] on div "Affaire n° : 2502206E0000059/11000 / N° du rapport : 206E0/25/4454 Lieu de véri…" at bounding box center [350, 355] width 405 height 572
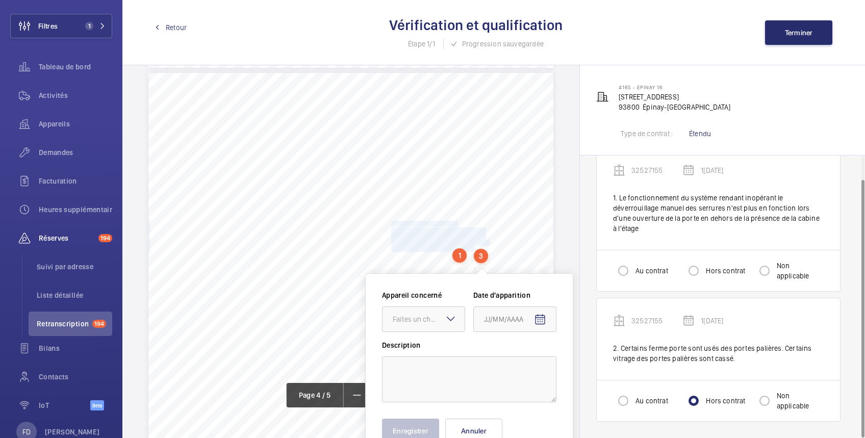
scroll to position [1923, 0]
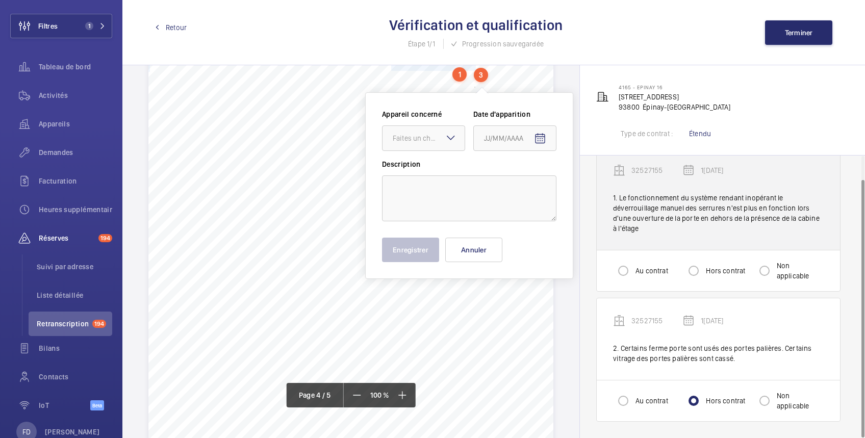
drag, startPoint x: 636, startPoint y: 233, endPoint x: 609, endPoint y: 188, distance: 52.7
click at [609, 188] on div "32527155 16/06/2025 1. Le fonctionnement du système rendant inopérant le déverr…" at bounding box center [718, 199] width 243 height 102
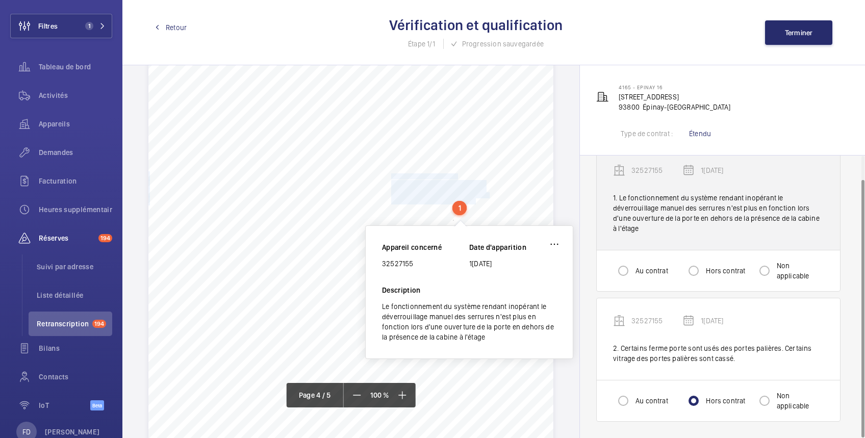
scroll to position [1745, 0]
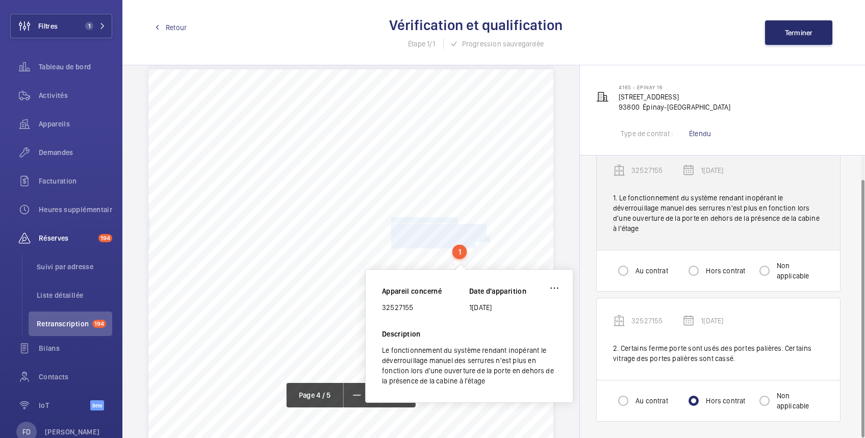
copy div "32527155 16/06/2025 1. Le fonctionnement du système rendant inopérant le déverr…"
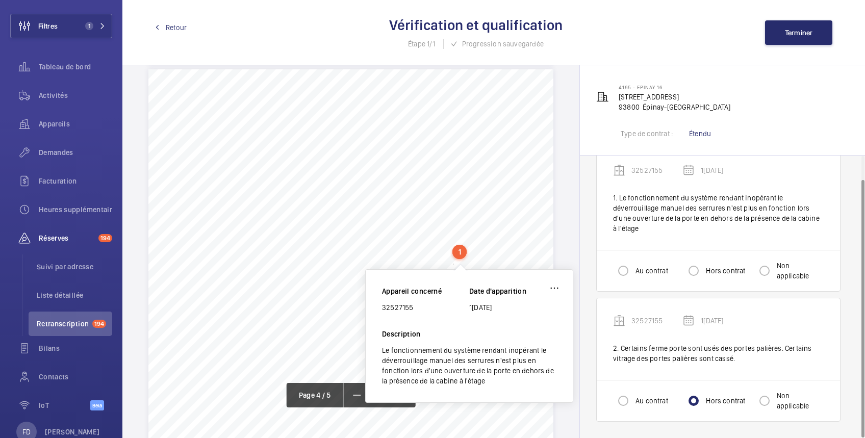
click at [385, 84] on div "Affaire n° : 2502206E0000059/11000 / N° du rapport : 206E0/25/4454 Lieu de véri…" at bounding box center [350, 355] width 405 height 572
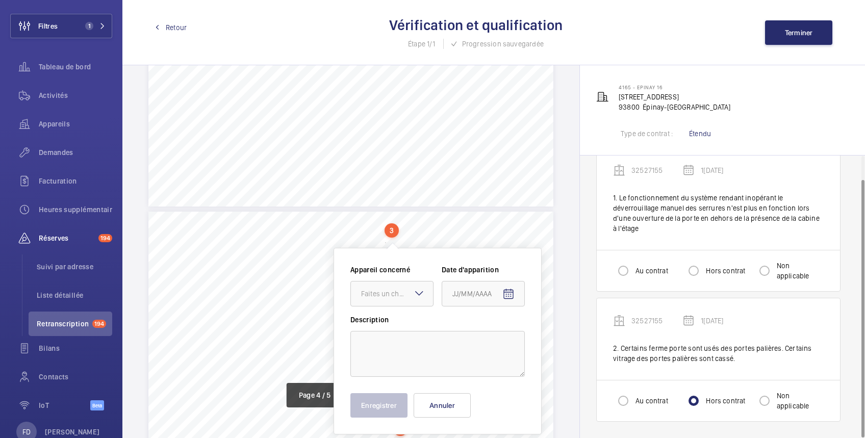
scroll to position [1577, 0]
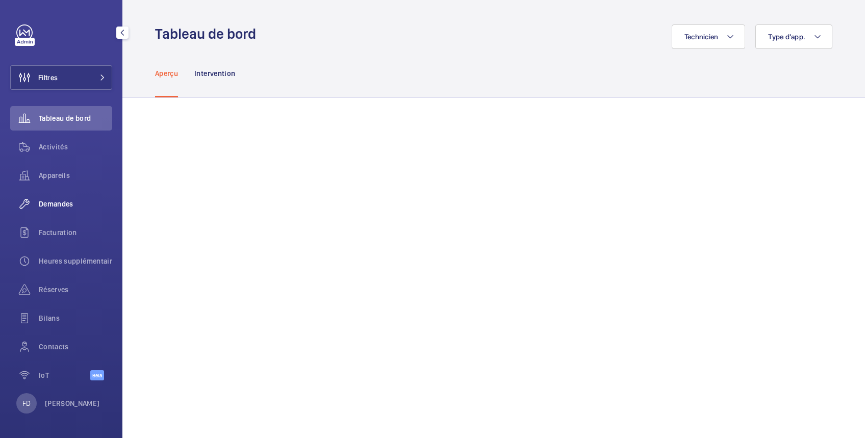
click at [64, 202] on span "Demandes" at bounding box center [75, 204] width 73 height 10
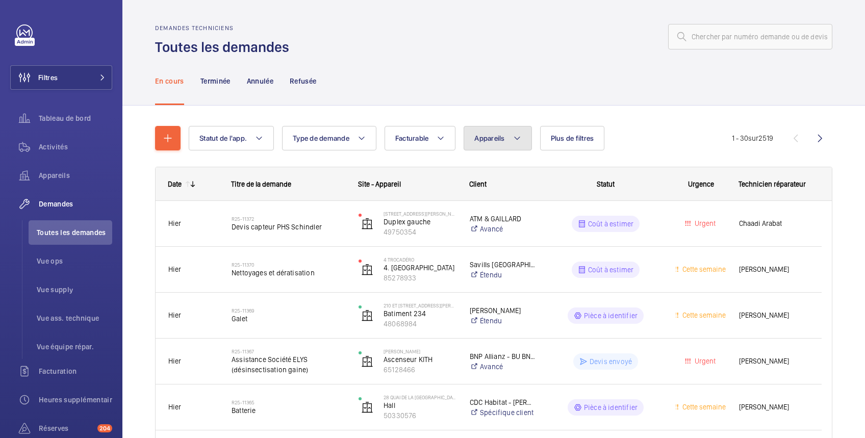
click at [502, 138] on span "Appareils" at bounding box center [490, 138] width 30 height 8
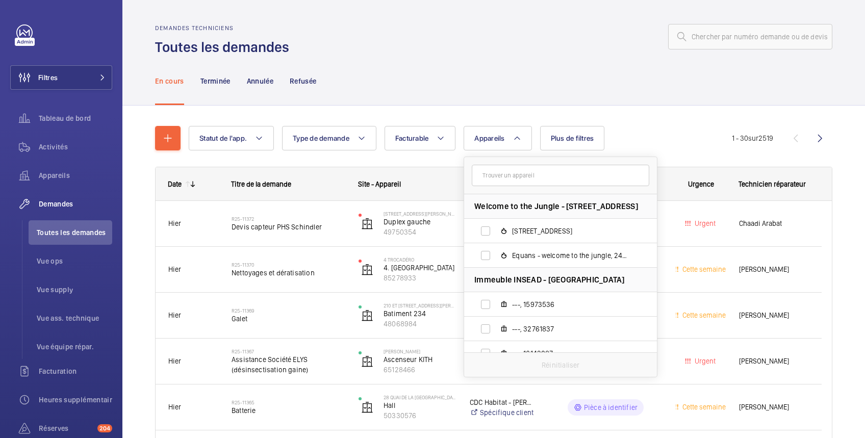
click at [490, 180] on input "text" at bounding box center [561, 175] width 178 height 21
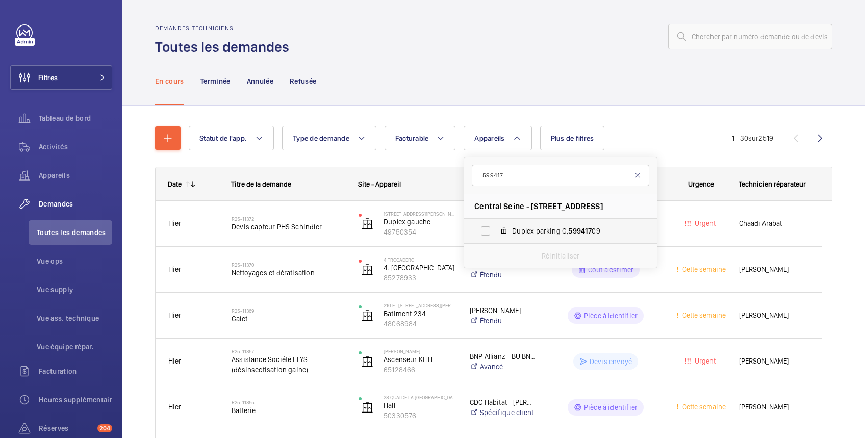
type input "599417"
click at [491, 233] on label "Duplex parking G, 599417 09" at bounding box center [552, 231] width 177 height 24
click at [491, 233] on input "Duplex parking G, 599417 09" at bounding box center [486, 231] width 20 height 20
checkbox input "true"
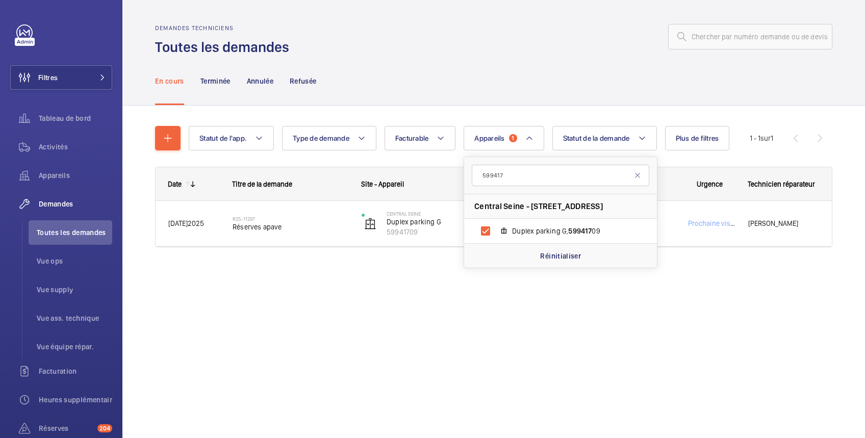
click at [642, 61] on div "En cours Terminée Annulée Refusée" at bounding box center [494, 81] width 678 height 48
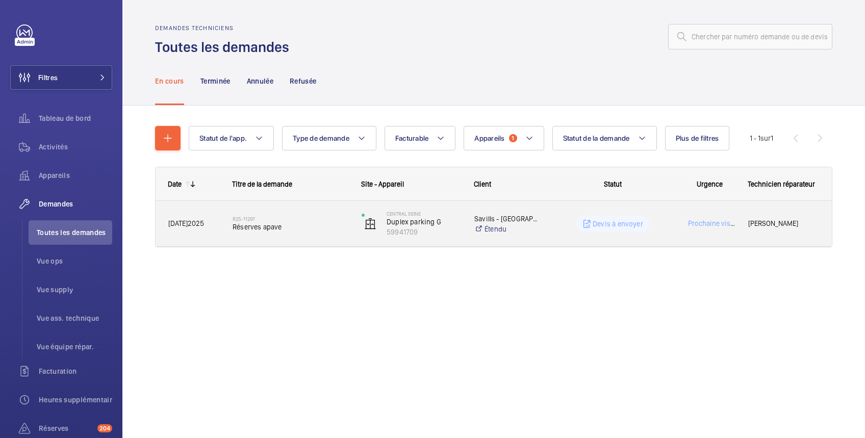
click at [639, 218] on div "Devis à envoyer" at bounding box center [613, 224] width 73 height 16
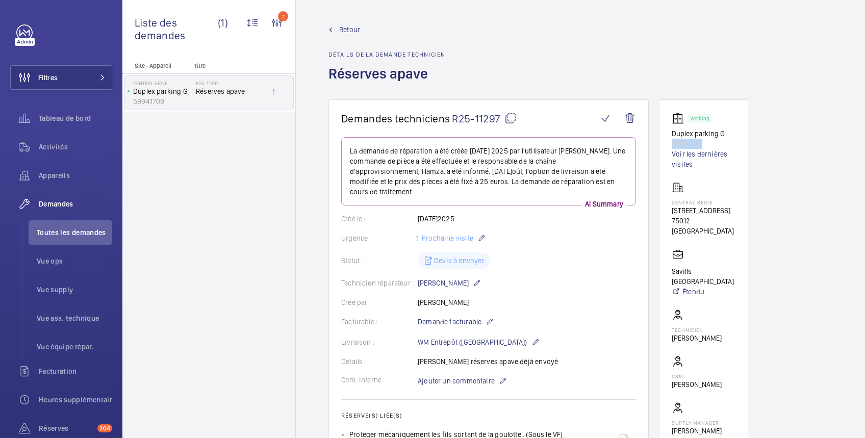
drag, startPoint x: 711, startPoint y: 142, endPoint x: 668, endPoint y: 141, distance: 43.4
click at [668, 141] on wm-front-card "Working Duplex parking G 59941709 Voir les dernières visites Central Seine [STR…" at bounding box center [703, 284] width 89 height 370
copy p "59941709"
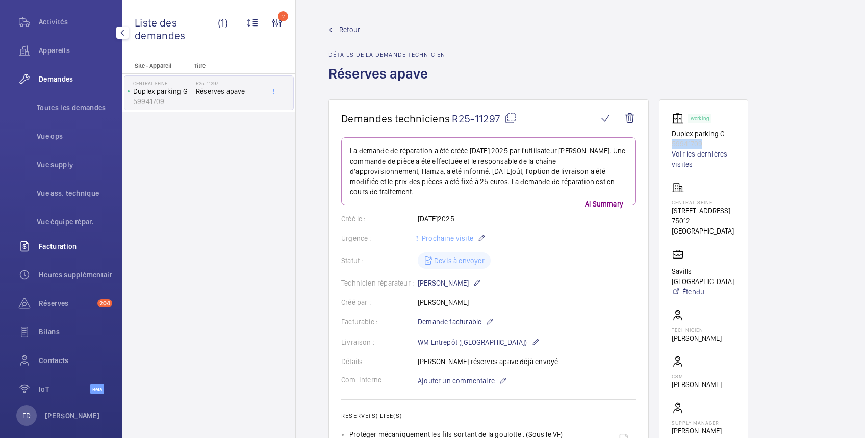
scroll to position [137, 0]
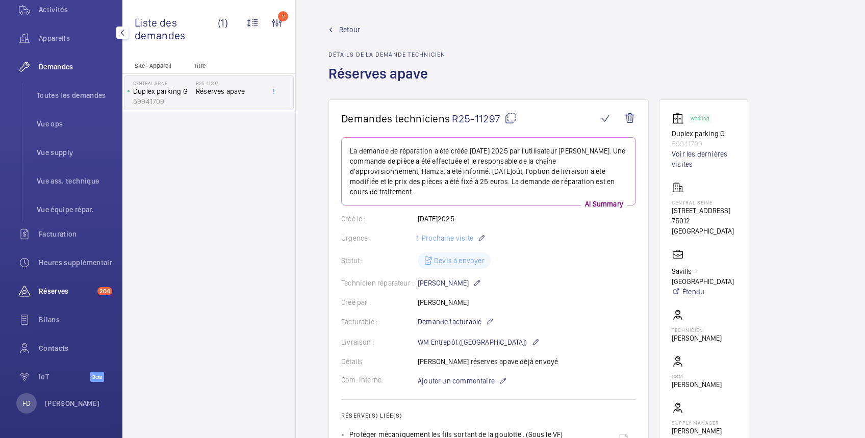
click at [54, 290] on span "Réserves" at bounding box center [66, 291] width 55 height 10
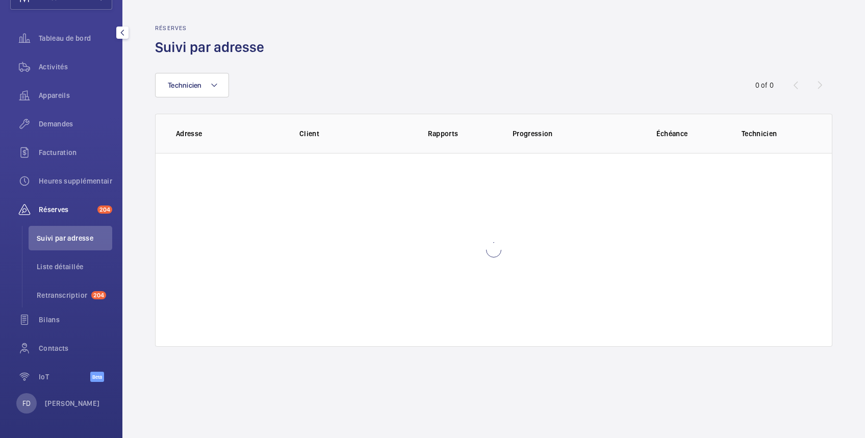
scroll to position [80, 0]
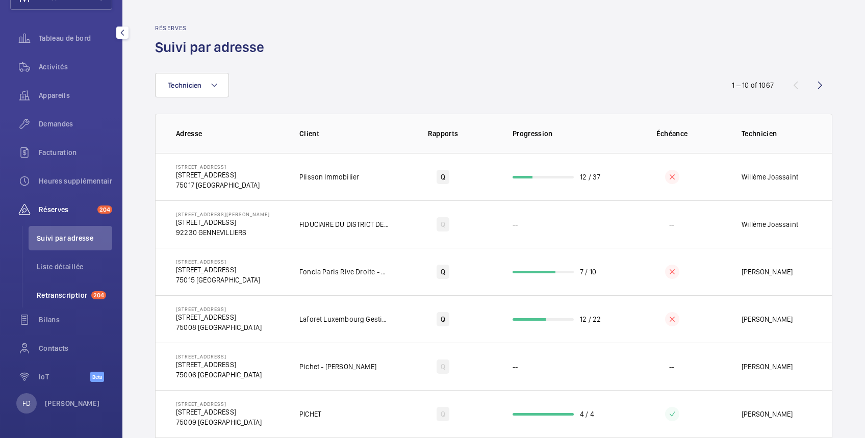
click at [69, 294] on span "Retranscription" at bounding box center [62, 295] width 51 height 10
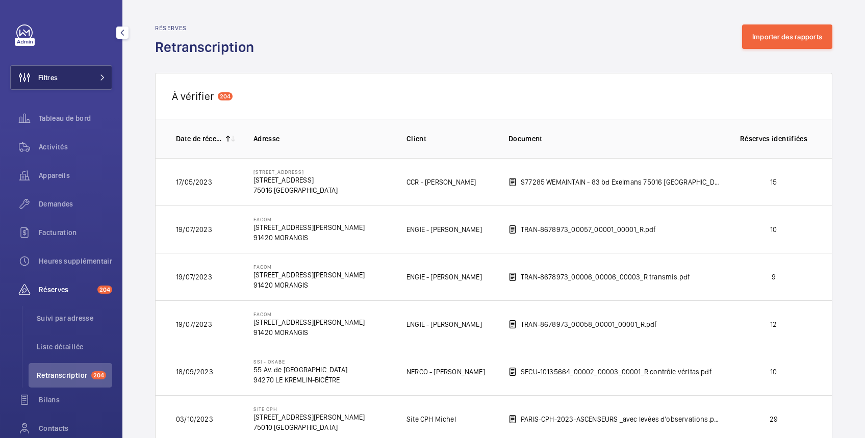
click at [61, 76] on button "Filtres" at bounding box center [61, 77] width 102 height 24
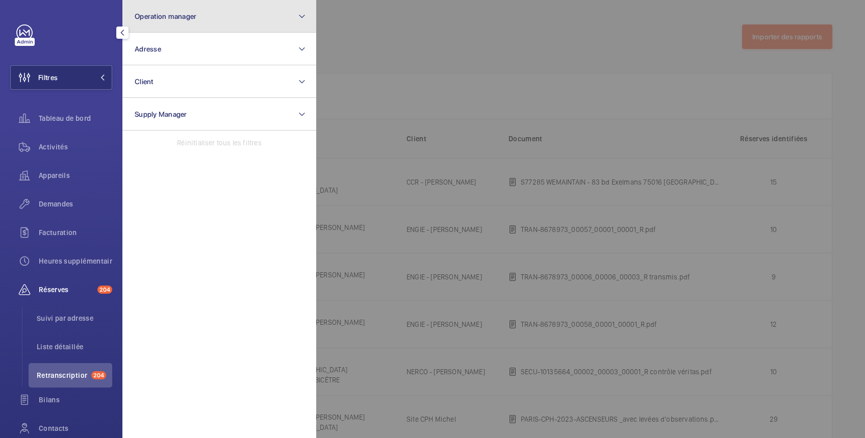
click at [178, 19] on span "Operation manager" at bounding box center [166, 16] width 62 height 8
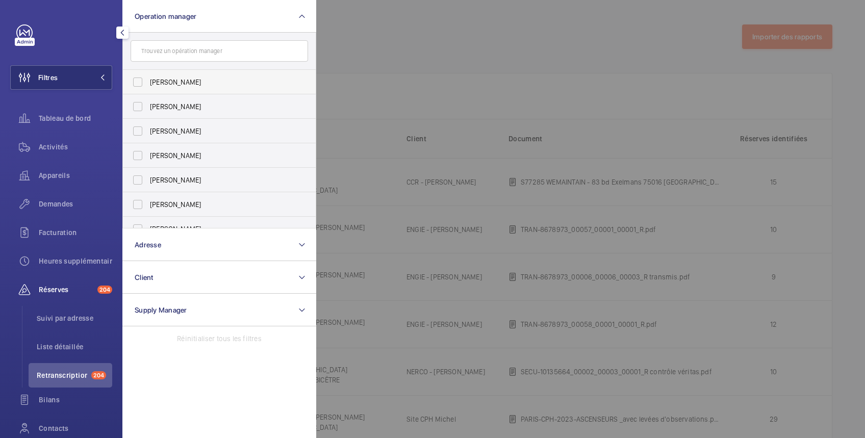
click at [158, 84] on span "[PERSON_NAME]" at bounding box center [220, 82] width 140 height 10
click at [148, 84] on input "[PERSON_NAME]" at bounding box center [138, 82] width 20 height 20
checkbox input "true"
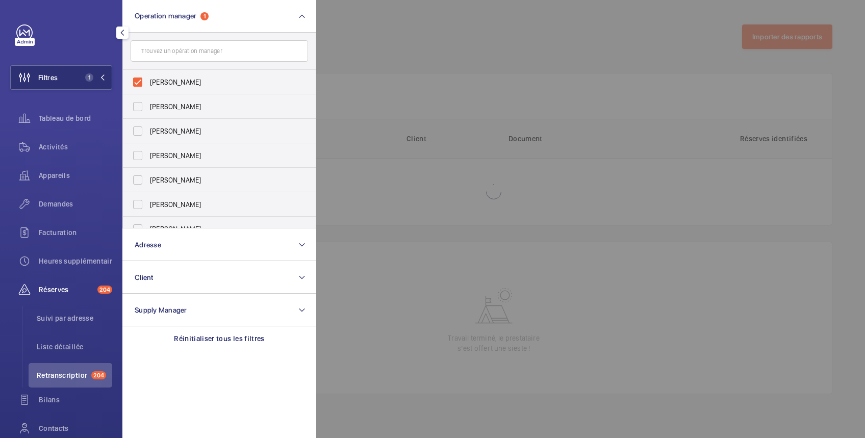
click at [470, 33] on div at bounding box center [748, 219] width 865 height 438
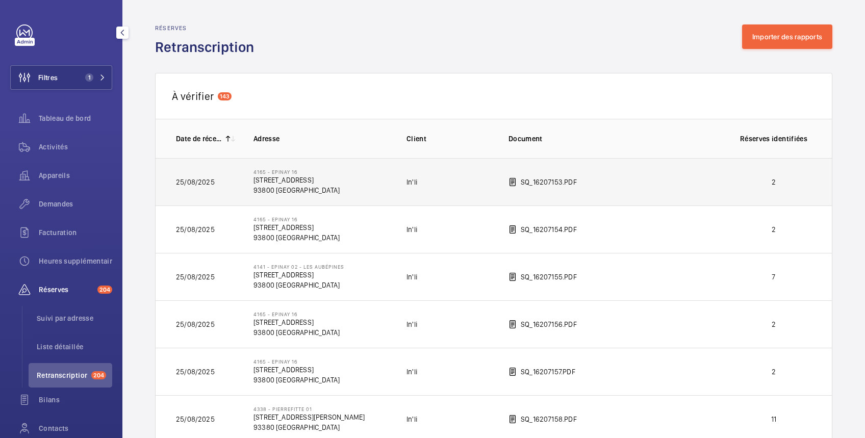
click at [746, 180] on p "2" at bounding box center [774, 182] width 76 height 10
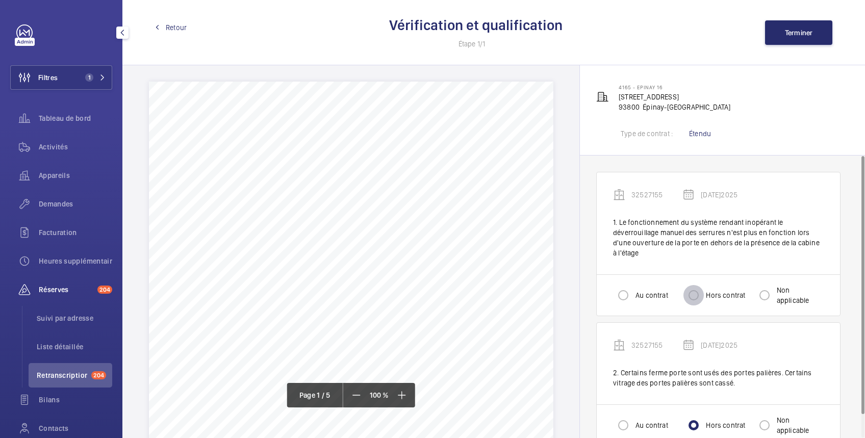
click at [700, 294] on input "Hors contrat" at bounding box center [694, 295] width 20 height 20
radio input "true"
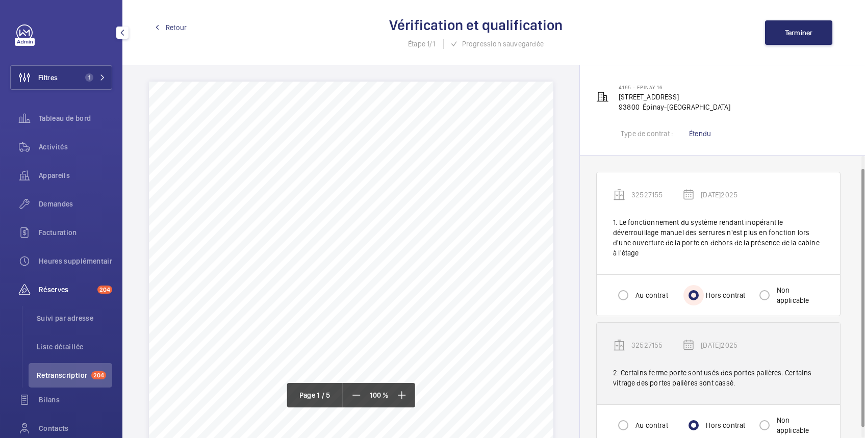
scroll to position [24, 0]
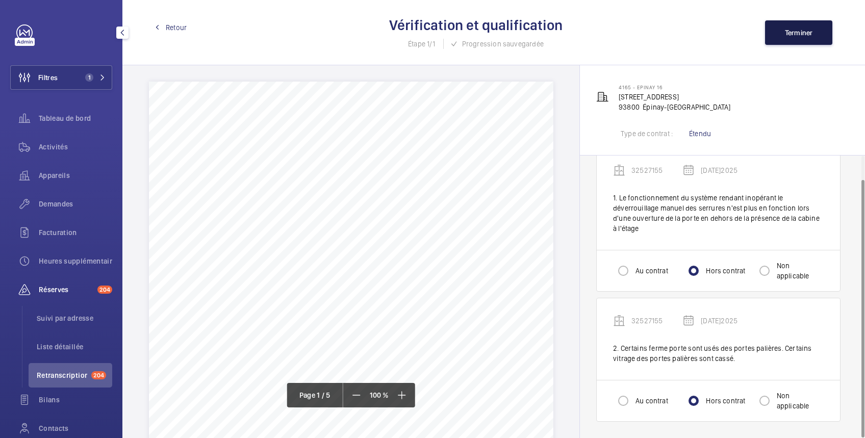
click at [794, 32] on span "Terminer" at bounding box center [799, 33] width 28 height 8
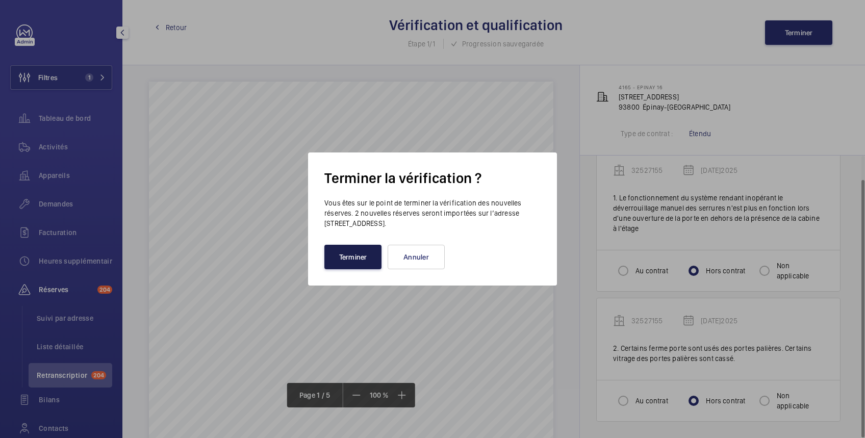
click at [354, 263] on button "Terminer" at bounding box center [353, 257] width 57 height 24
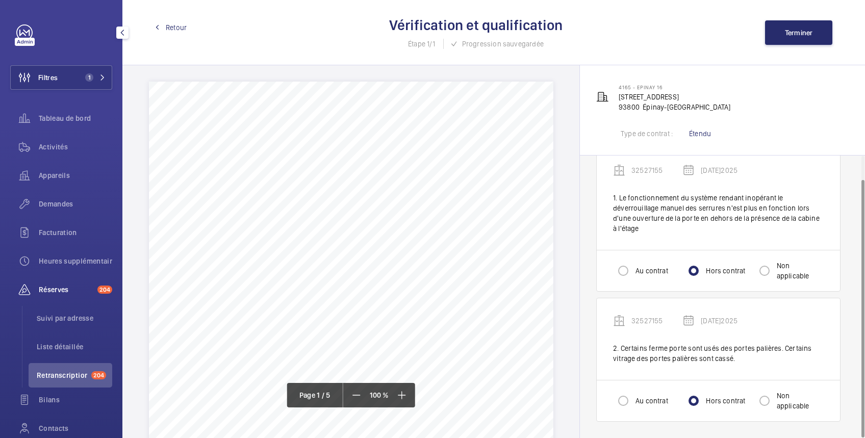
click at [173, 29] on span "Retour" at bounding box center [176, 27] width 21 height 10
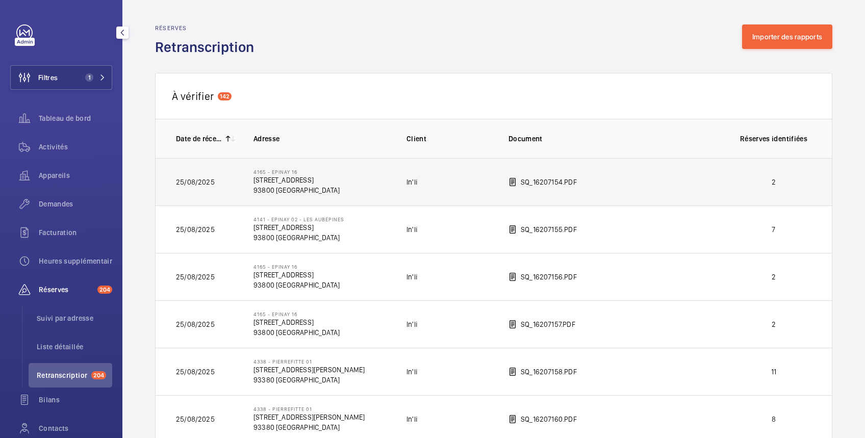
click at [761, 180] on p "2" at bounding box center [774, 182] width 76 height 10
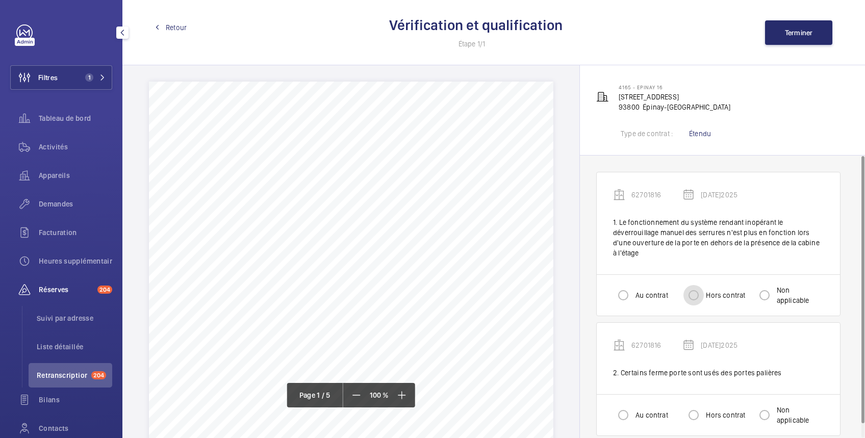
click at [698, 295] on input "Hors contrat" at bounding box center [694, 295] width 20 height 20
radio input "true"
click at [698, 418] on input "Hors contrat" at bounding box center [694, 415] width 20 height 20
radio input "true"
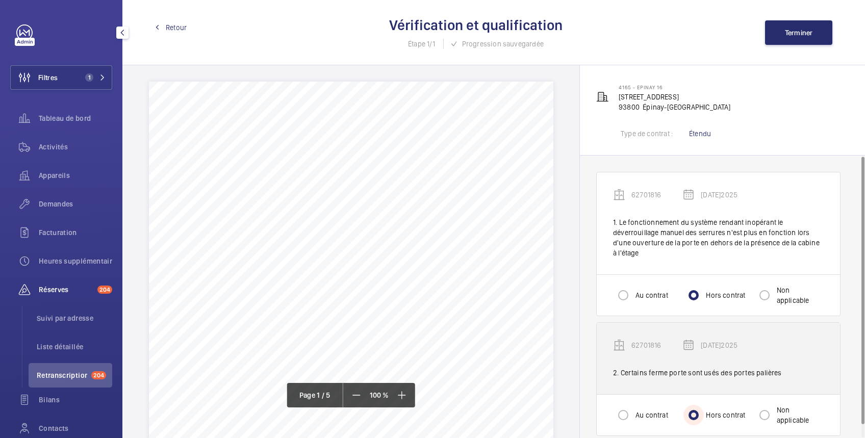
scroll to position [14, 0]
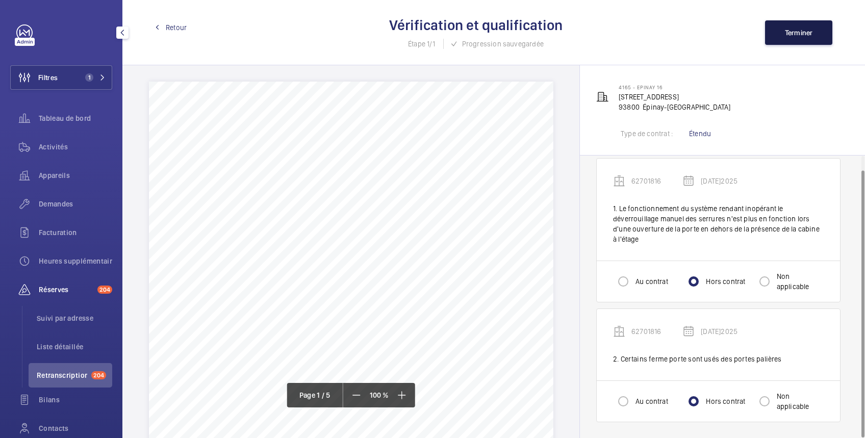
click at [802, 30] on span "Terminer" at bounding box center [799, 33] width 28 height 8
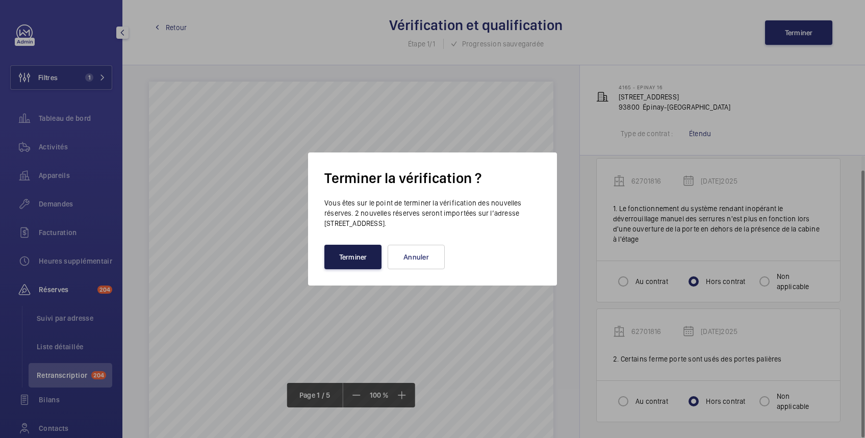
click at [355, 262] on button "Terminer" at bounding box center [353, 257] width 57 height 24
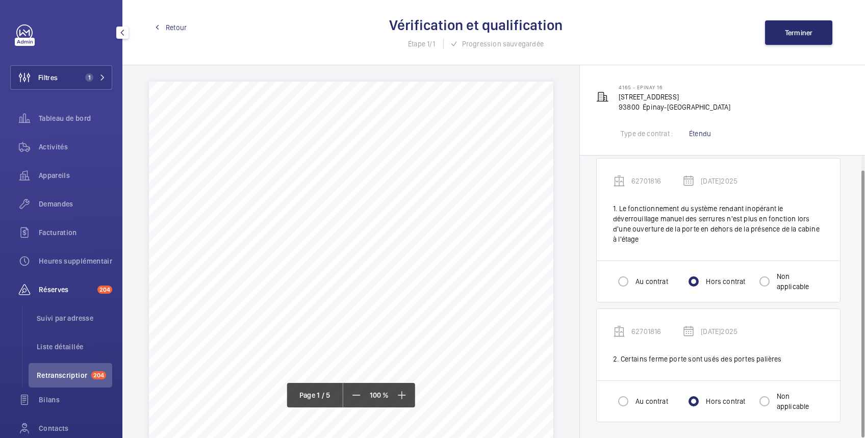
click at [176, 28] on span "Retour" at bounding box center [176, 27] width 21 height 10
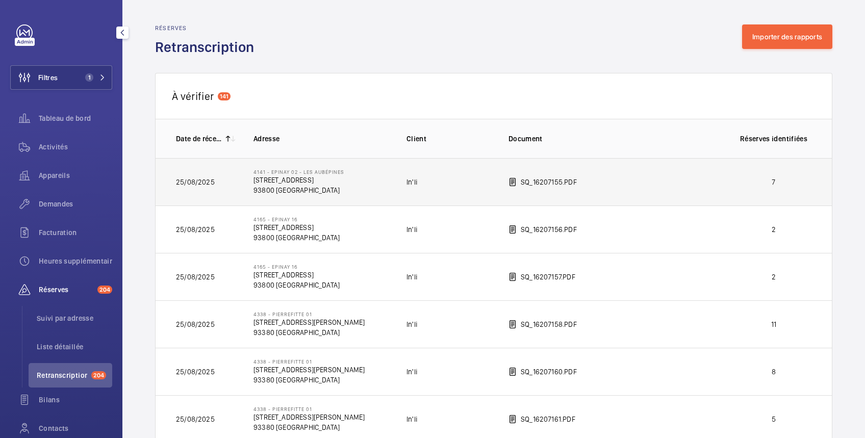
click at [767, 175] on td "7" at bounding box center [776, 181] width 112 height 47
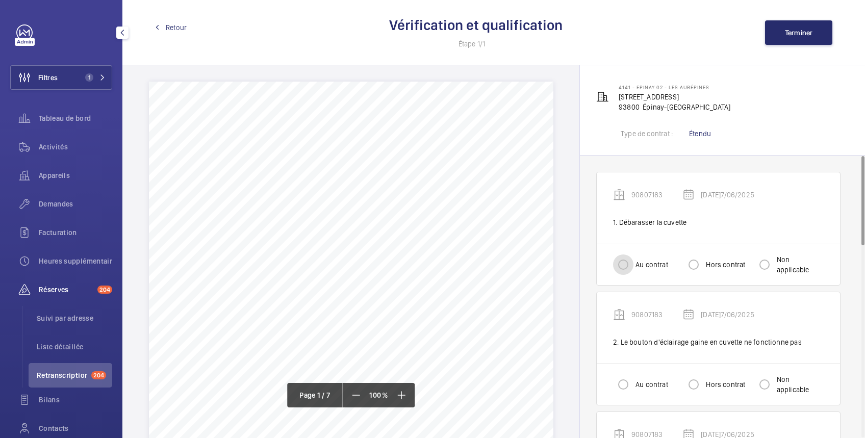
click at [626, 268] on input "Au contrat" at bounding box center [623, 265] width 20 height 20
radio input "true"
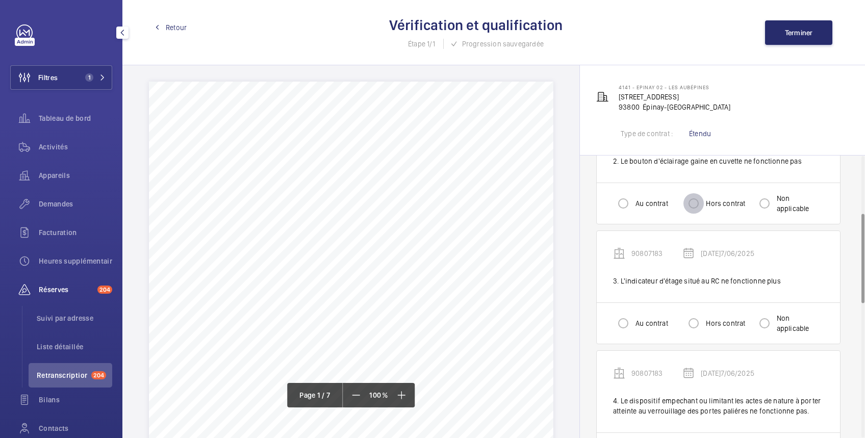
click at [694, 200] on input "Hors contrat" at bounding box center [694, 203] width 20 height 20
radio input "true"
click at [694, 319] on input "Hors contrat" at bounding box center [694, 323] width 20 height 20
radio input "true"
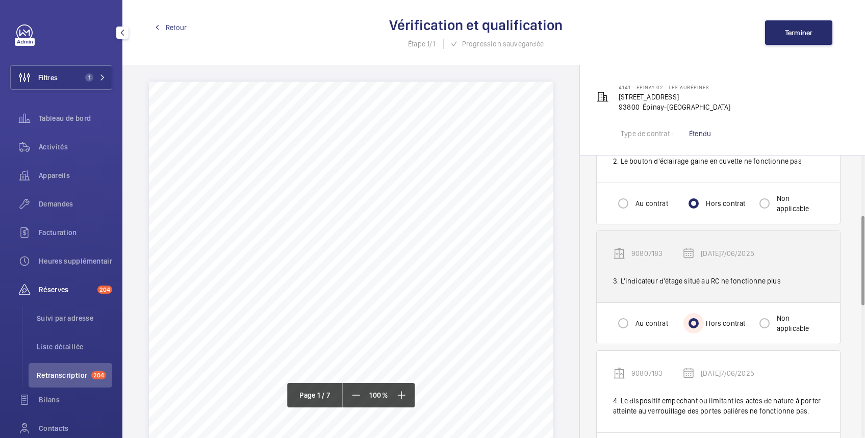
scroll to position [363, 0]
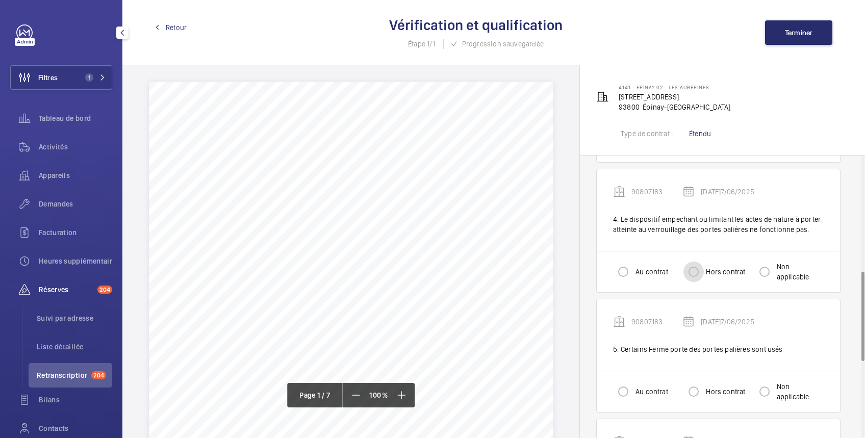
click at [694, 273] on input "Hors contrat" at bounding box center [694, 272] width 20 height 20
radio input "true"
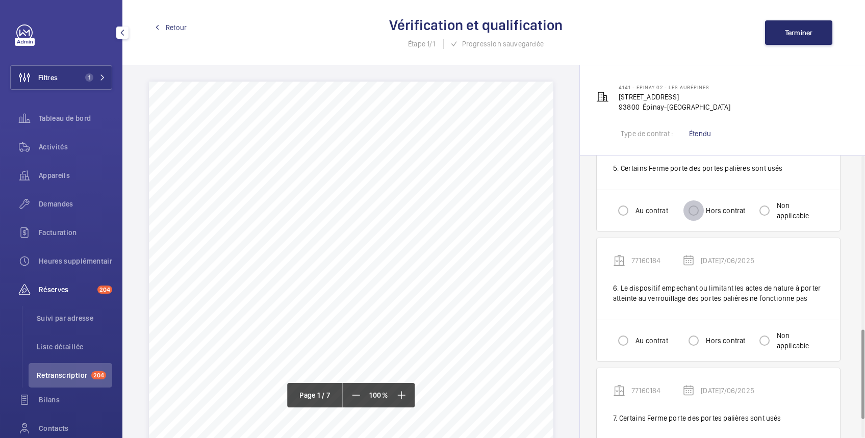
click at [697, 208] on input "Hors contrat" at bounding box center [694, 211] width 20 height 20
radio input "true"
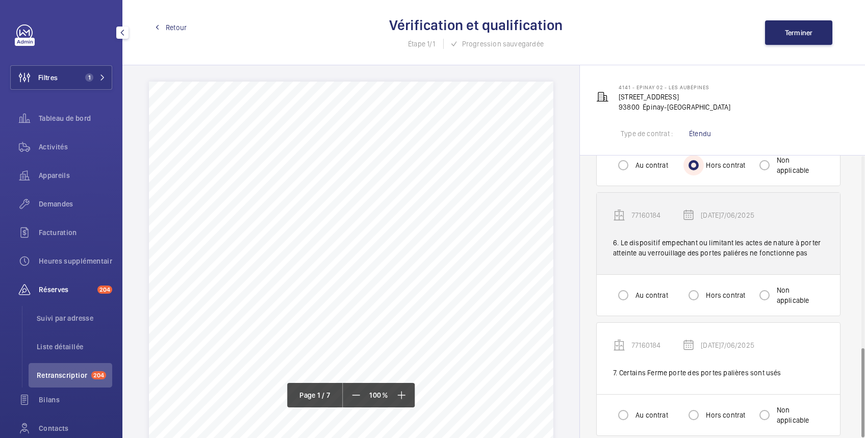
scroll to position [603, 0]
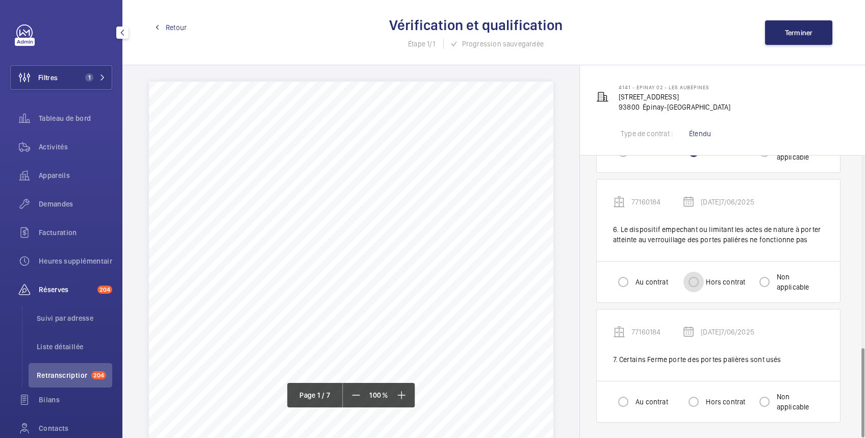
click at [696, 281] on input "Hors contrat" at bounding box center [694, 282] width 20 height 20
radio input "true"
click at [696, 403] on input "Hors contrat" at bounding box center [694, 402] width 20 height 20
radio input "true"
click at [808, 33] on span "Terminer" at bounding box center [799, 33] width 28 height 8
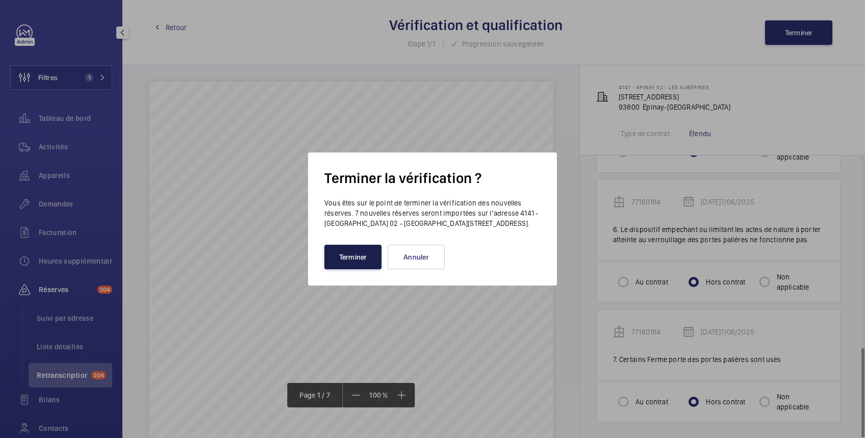
click at [359, 261] on button "Terminer" at bounding box center [353, 257] width 57 height 24
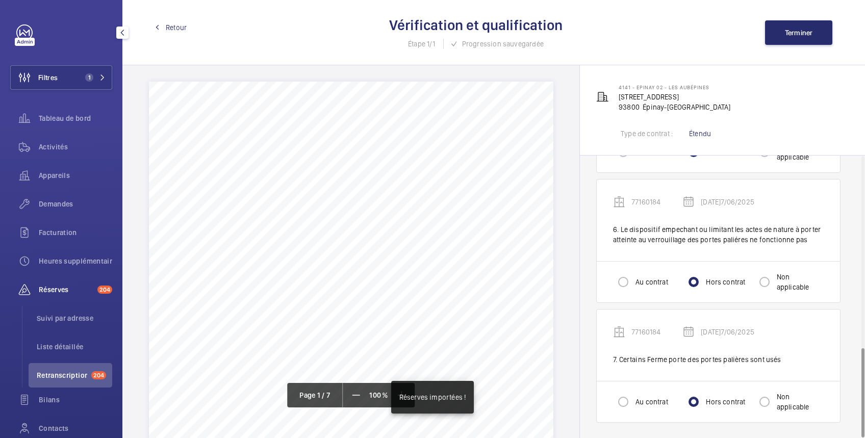
click at [176, 27] on span "Retour" at bounding box center [176, 27] width 21 height 10
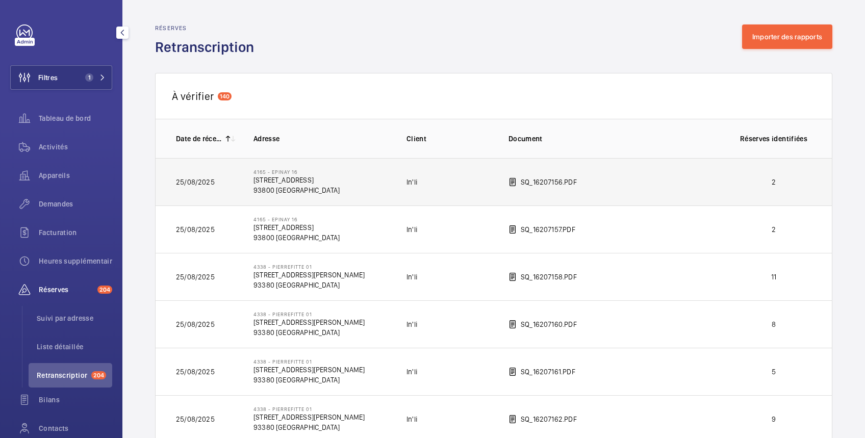
click at [751, 172] on td "2" at bounding box center [776, 181] width 112 height 47
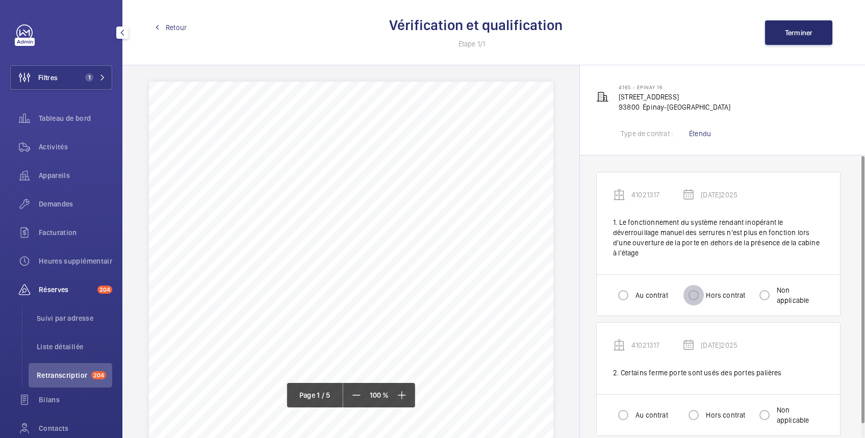
click at [696, 300] on input "Hors contrat" at bounding box center [694, 295] width 20 height 20
radio input "true"
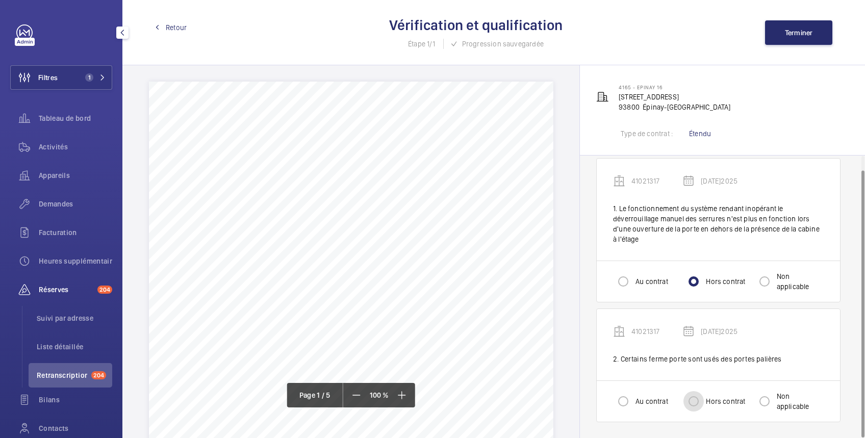
click at [694, 402] on input "Hors contrat" at bounding box center [694, 401] width 20 height 20
radio input "true"
click at [804, 29] on span "Terminer" at bounding box center [799, 33] width 28 height 8
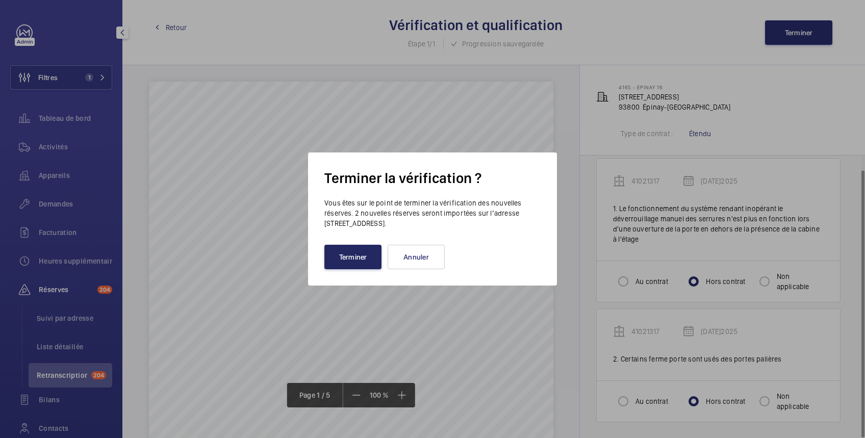
click at [362, 264] on button "Terminer" at bounding box center [353, 257] width 57 height 24
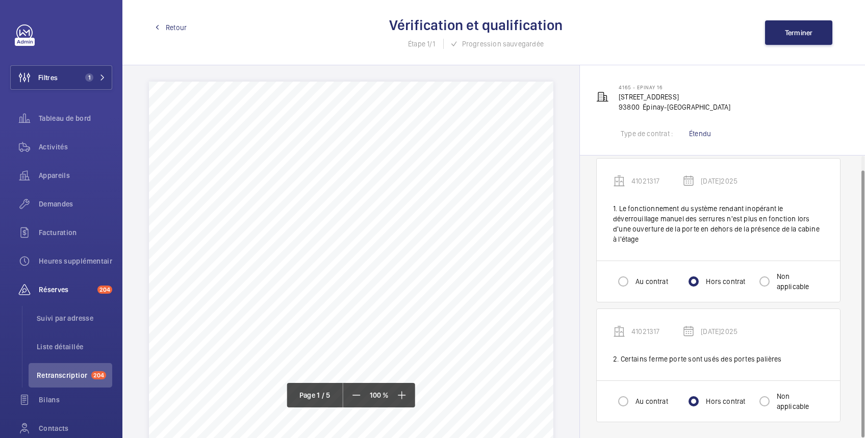
click at [171, 24] on span "Retour" at bounding box center [176, 27] width 21 height 10
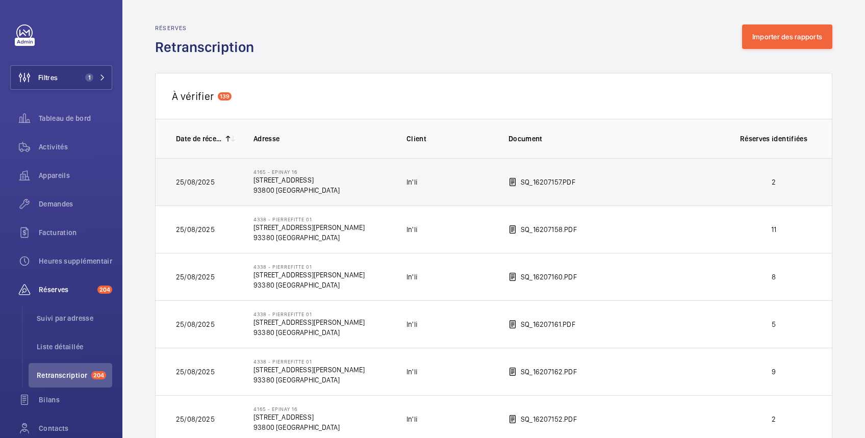
click at [749, 174] on td "2" at bounding box center [776, 181] width 112 height 47
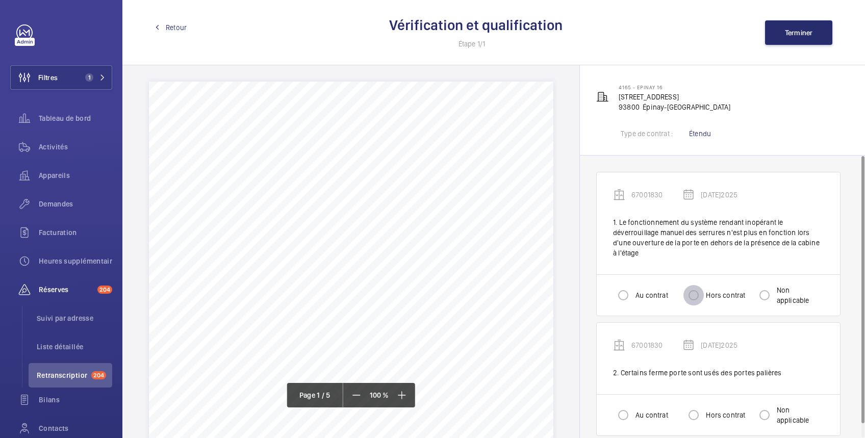
click at [694, 301] on input "Hors contrat" at bounding box center [694, 295] width 20 height 20
radio input "true"
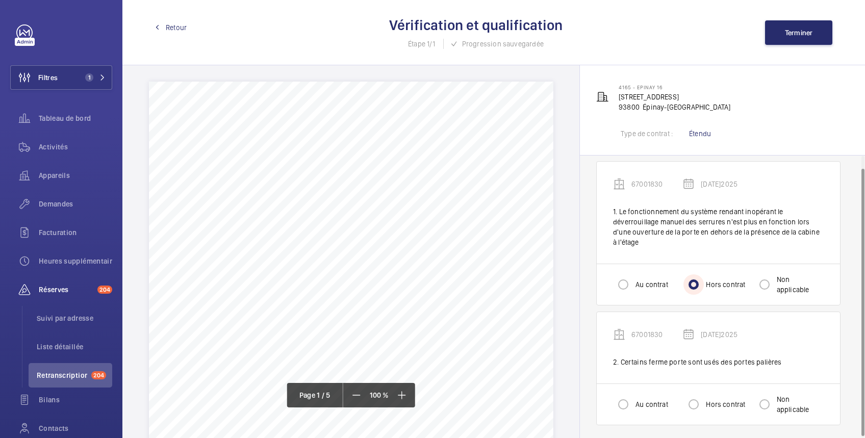
scroll to position [14, 0]
click at [693, 400] on input "Hors contrat" at bounding box center [694, 401] width 20 height 20
radio input "true"
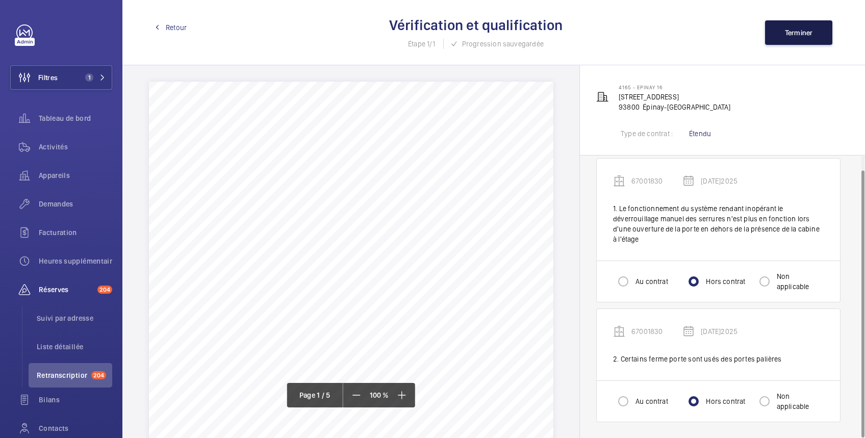
click at [796, 32] on span "Terminer" at bounding box center [799, 33] width 28 height 8
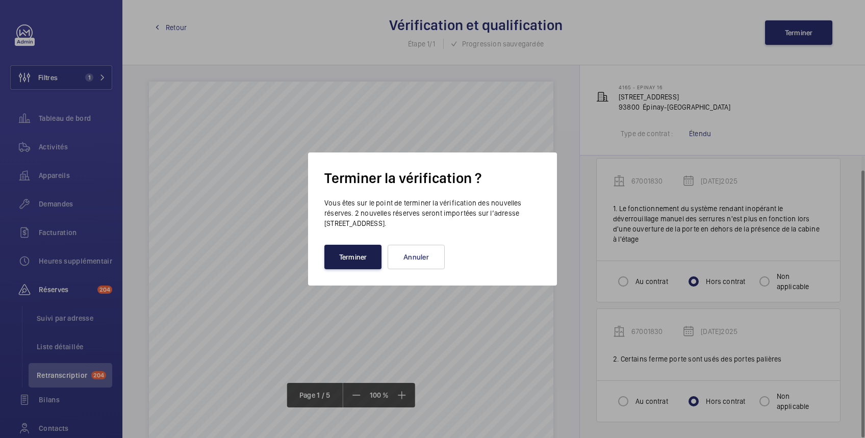
click at [360, 266] on button "Terminer" at bounding box center [353, 257] width 57 height 24
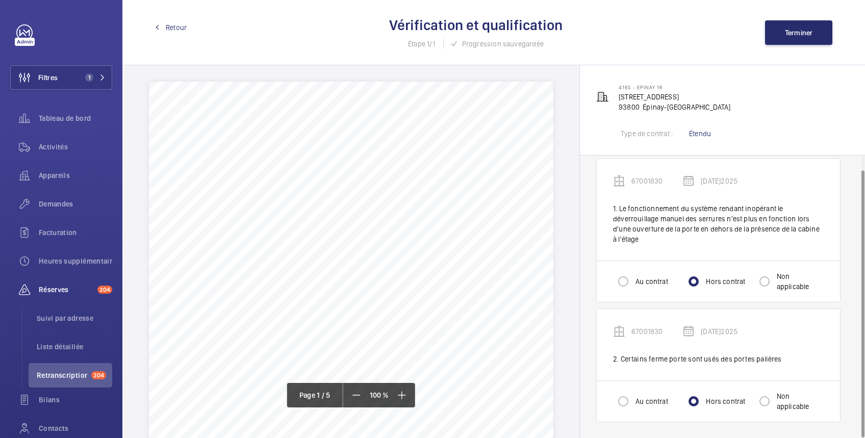
click at [172, 28] on span "Retour" at bounding box center [176, 27] width 21 height 10
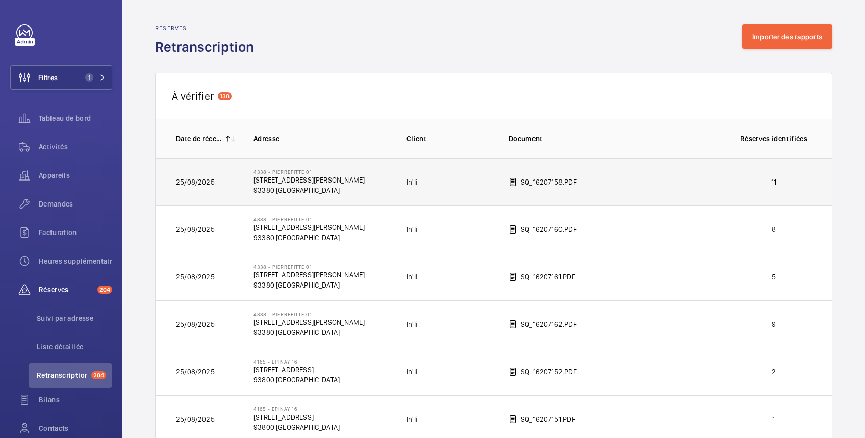
click at [752, 182] on p "11" at bounding box center [774, 182] width 76 height 10
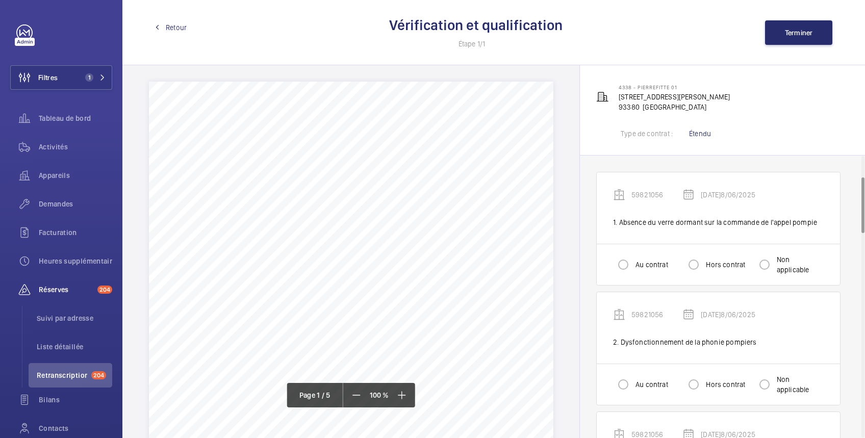
scroll to position [181, 0]
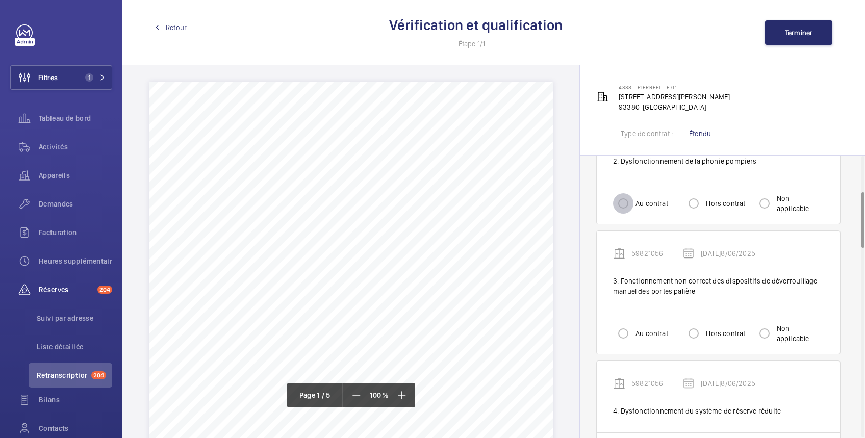
click at [625, 202] on input "Au contrat" at bounding box center [623, 203] width 20 height 20
radio input "true"
click at [693, 332] on input "Hors contrat" at bounding box center [694, 333] width 20 height 20
radio input "true"
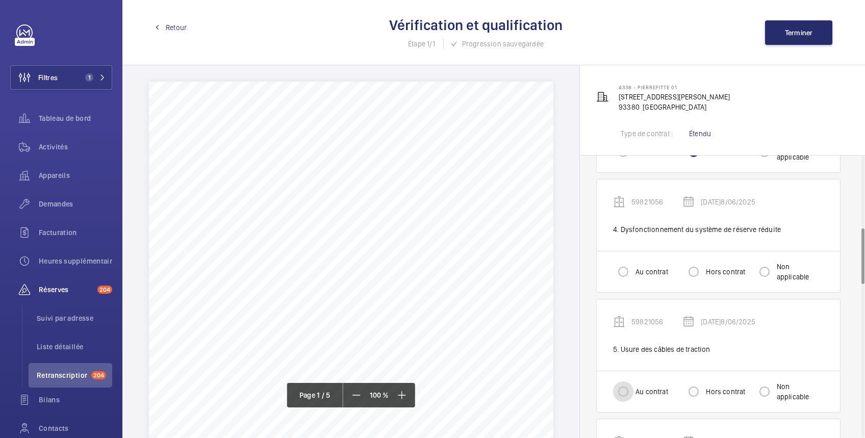
click at [622, 392] on input "Au contrat" at bounding box center [623, 392] width 20 height 20
radio input "true"
click at [627, 273] on input "Au contrat" at bounding box center [623, 272] width 20 height 20
radio input "true"
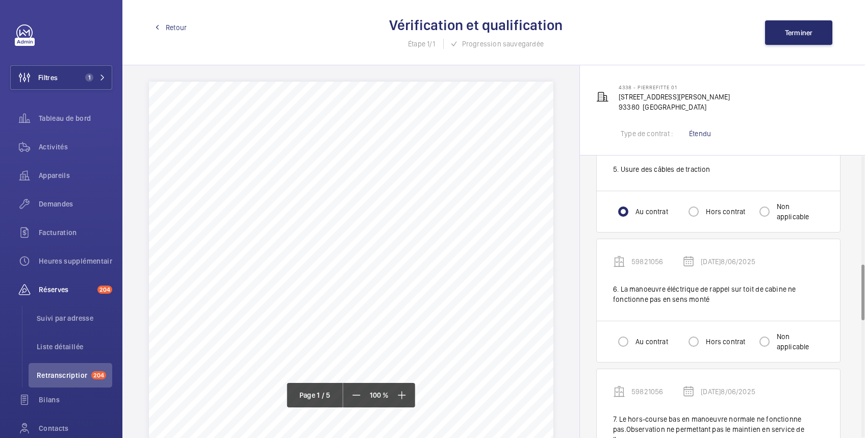
scroll to position [544, 0]
click at [625, 340] on input "Au contrat" at bounding box center [623, 341] width 20 height 20
radio input "true"
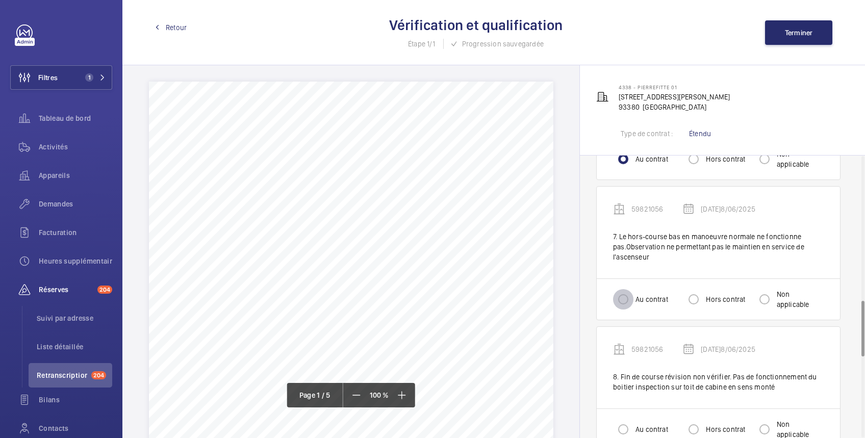
click at [624, 297] on input "Au contrat" at bounding box center [623, 299] width 20 height 20
radio input "true"
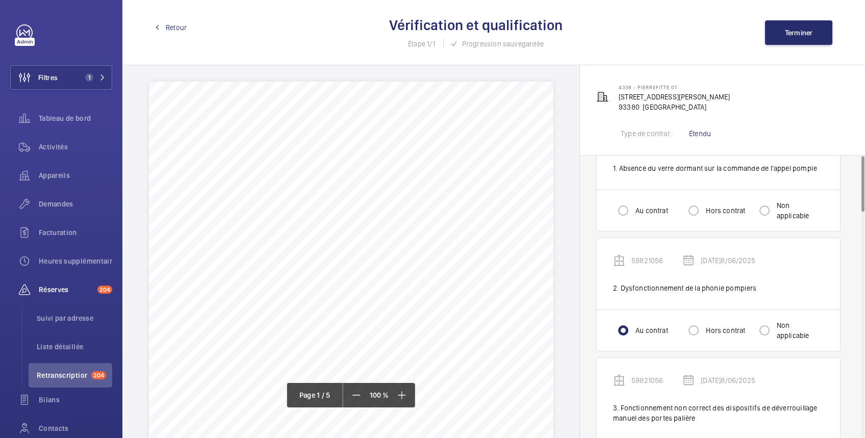
scroll to position [0, 0]
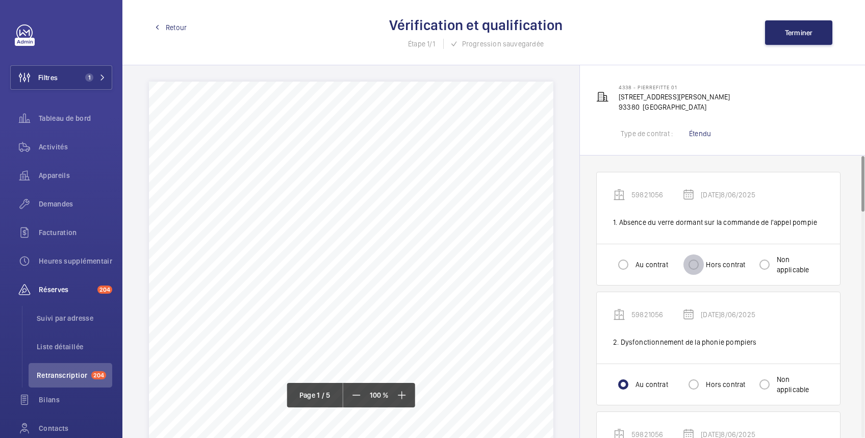
click at [690, 265] on input "Hors contrat" at bounding box center [694, 265] width 20 height 20
radio input "true"
click at [698, 263] on input "Hors contrat" at bounding box center [694, 265] width 20 height 20
